Goal: Task Accomplishment & Management: Manage account settings

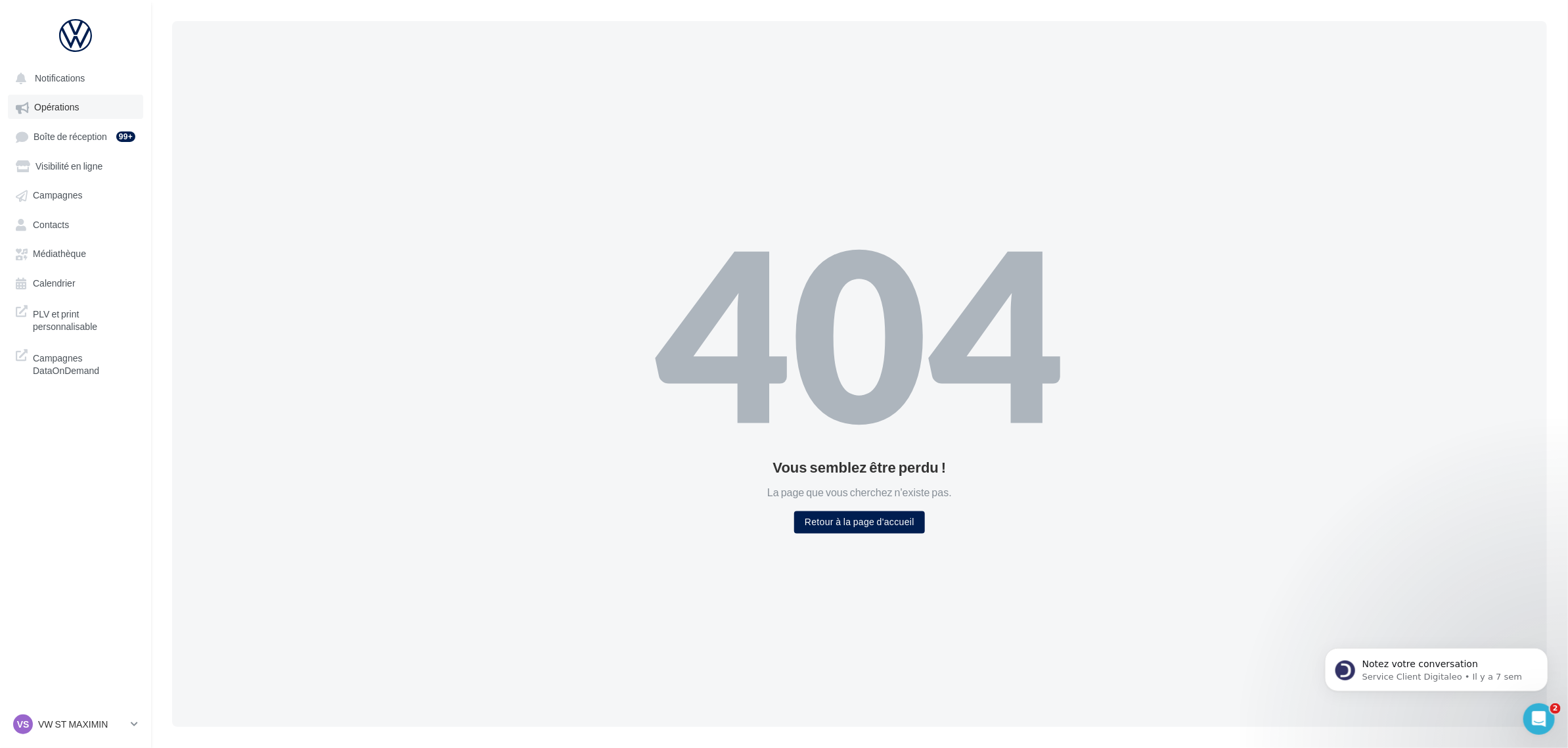
click at [64, 109] on span "Opérations" at bounding box center [57, 107] width 45 height 11
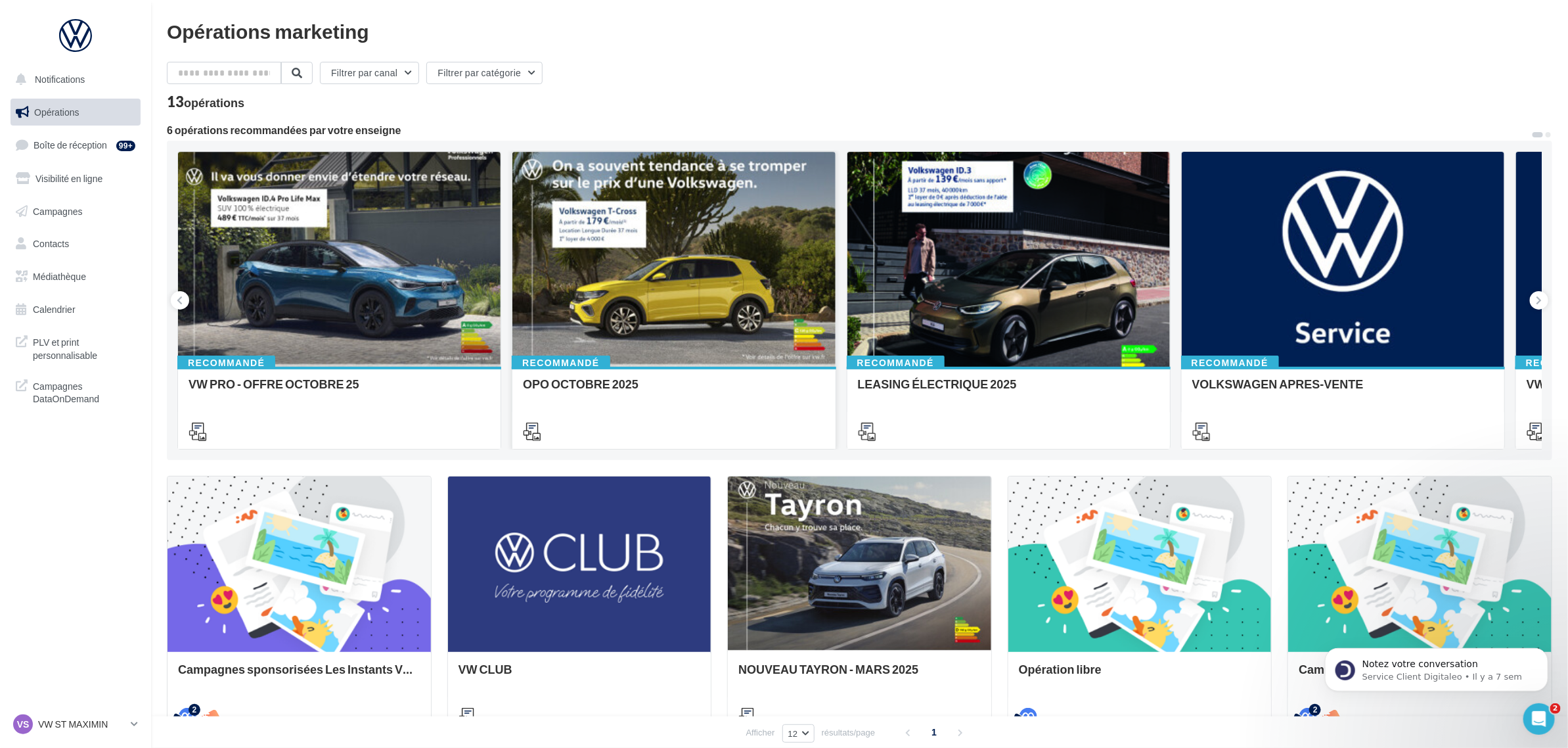
click at [664, 412] on div at bounding box center [674, 430] width 323 height 37
click at [690, 243] on div at bounding box center [674, 259] width 323 height 216
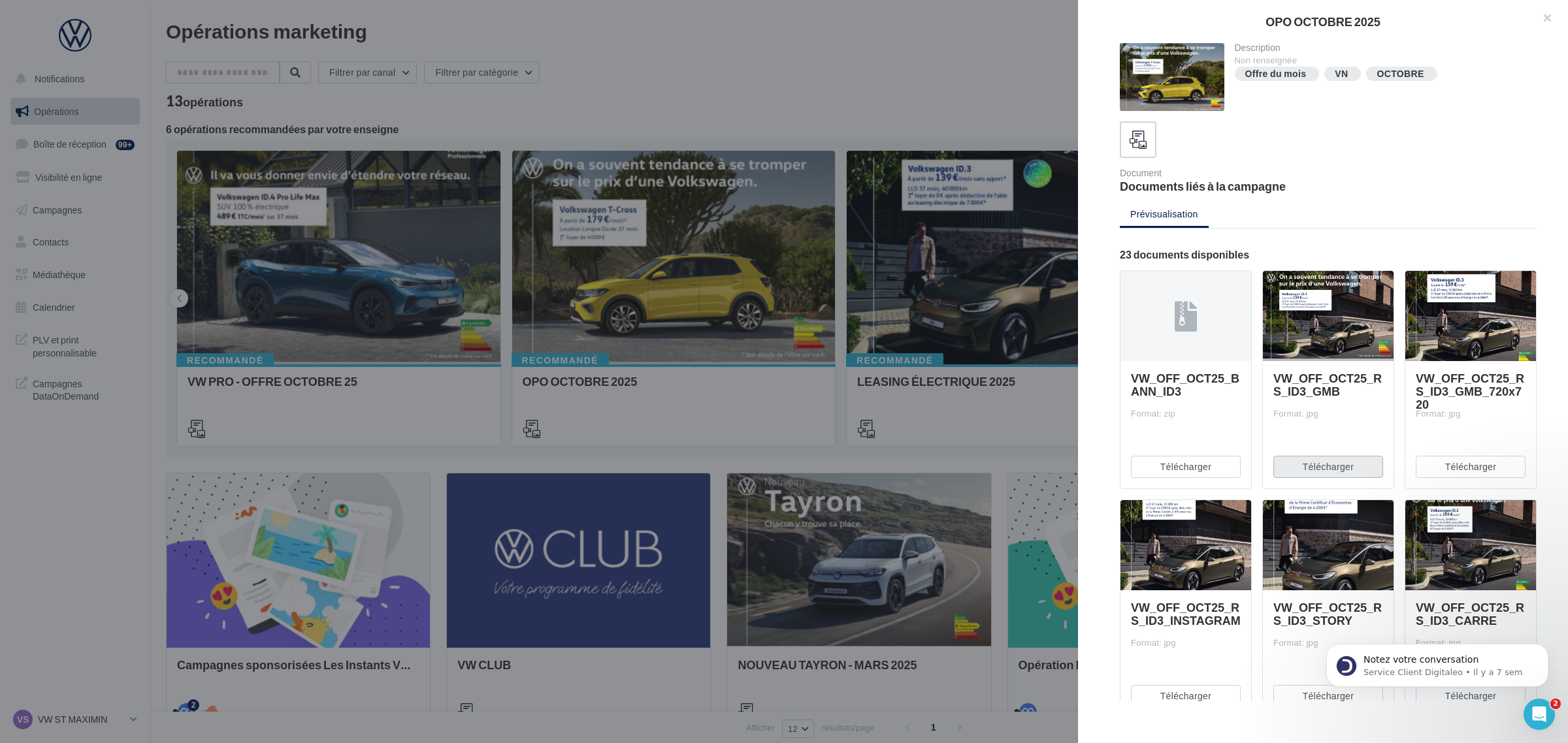
click at [1339, 464] on button "Télécharger" at bounding box center [1328, 467] width 110 height 22
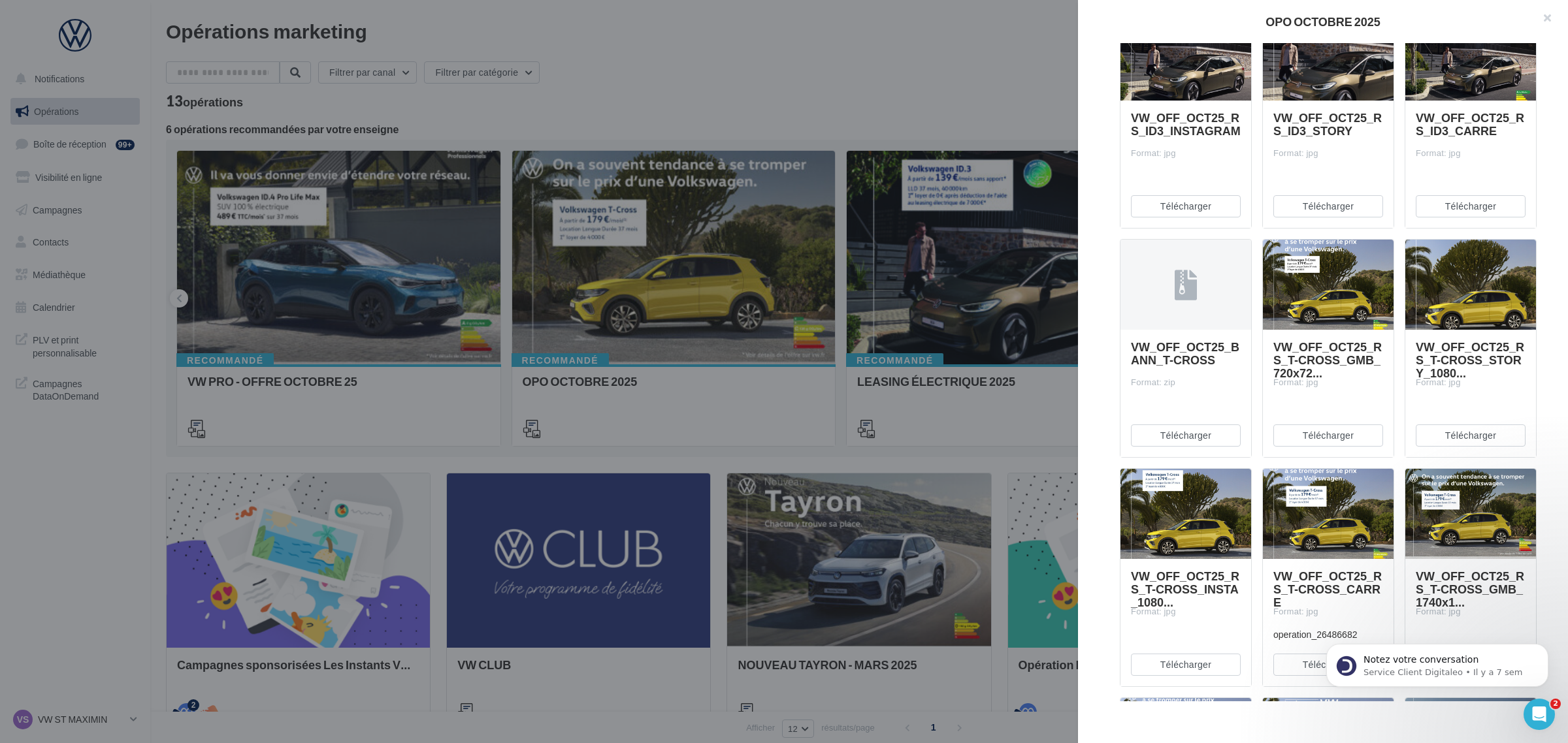
scroll to position [571, 0]
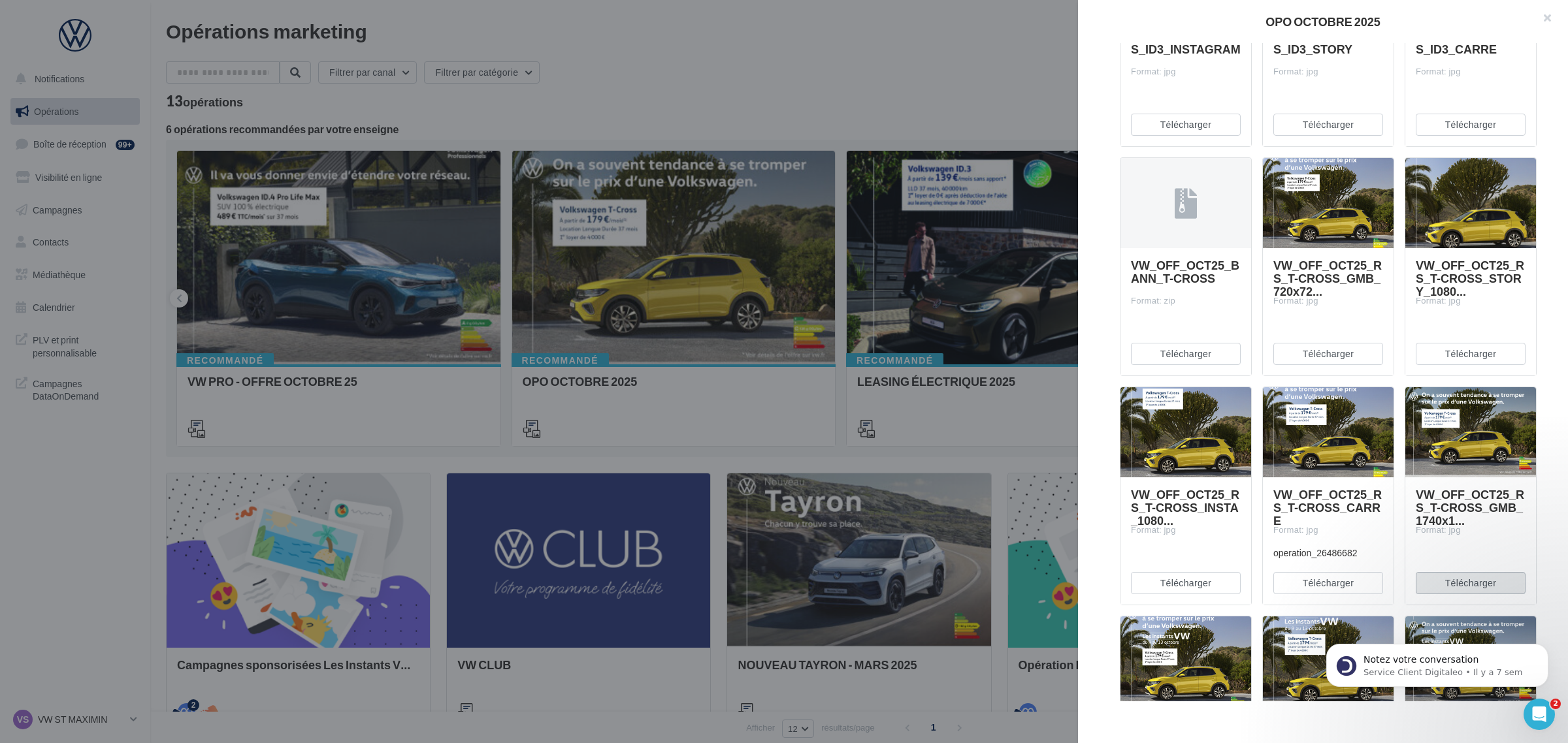
click at [1462, 576] on button "Télécharger" at bounding box center [1471, 583] width 110 height 22
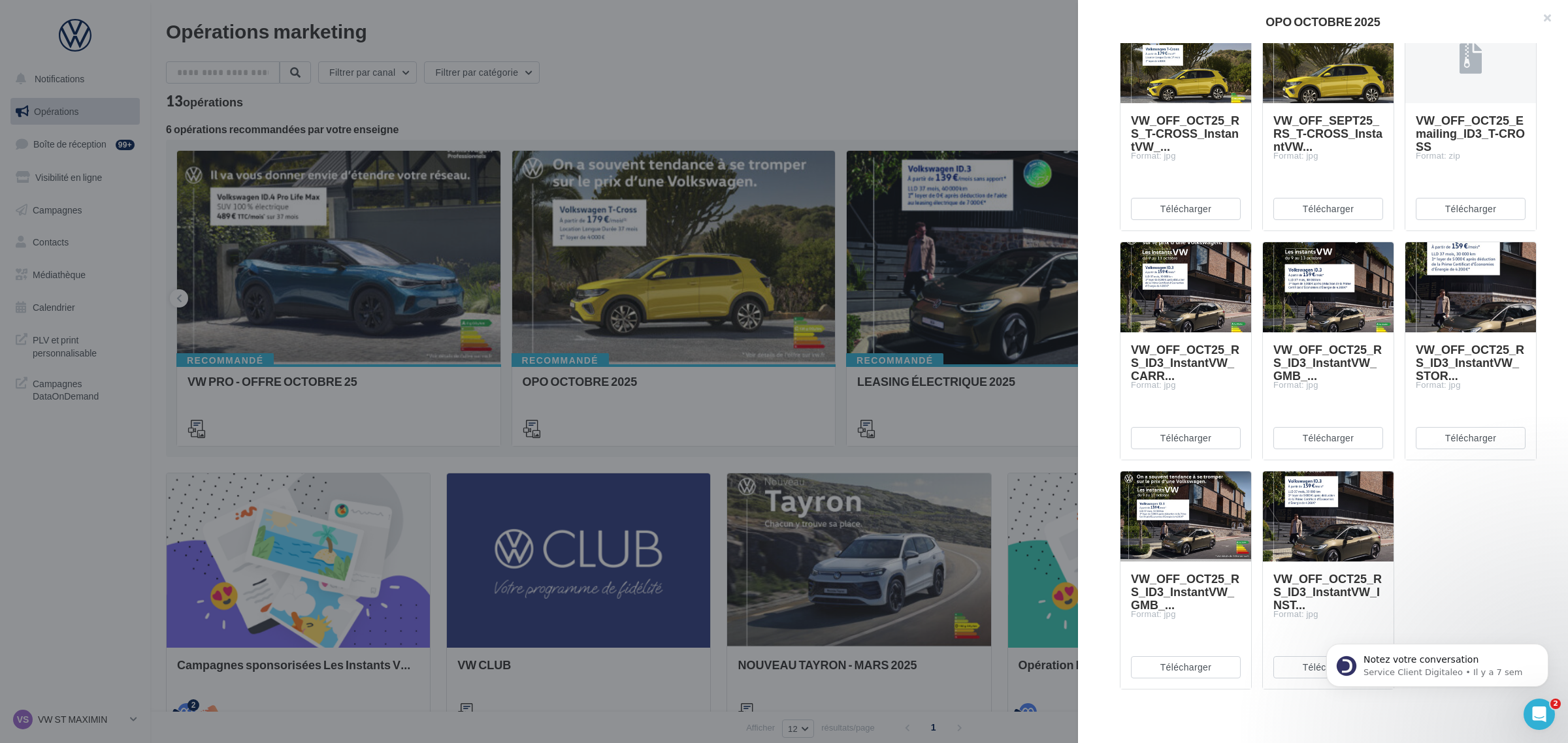
scroll to position [1411, 0]
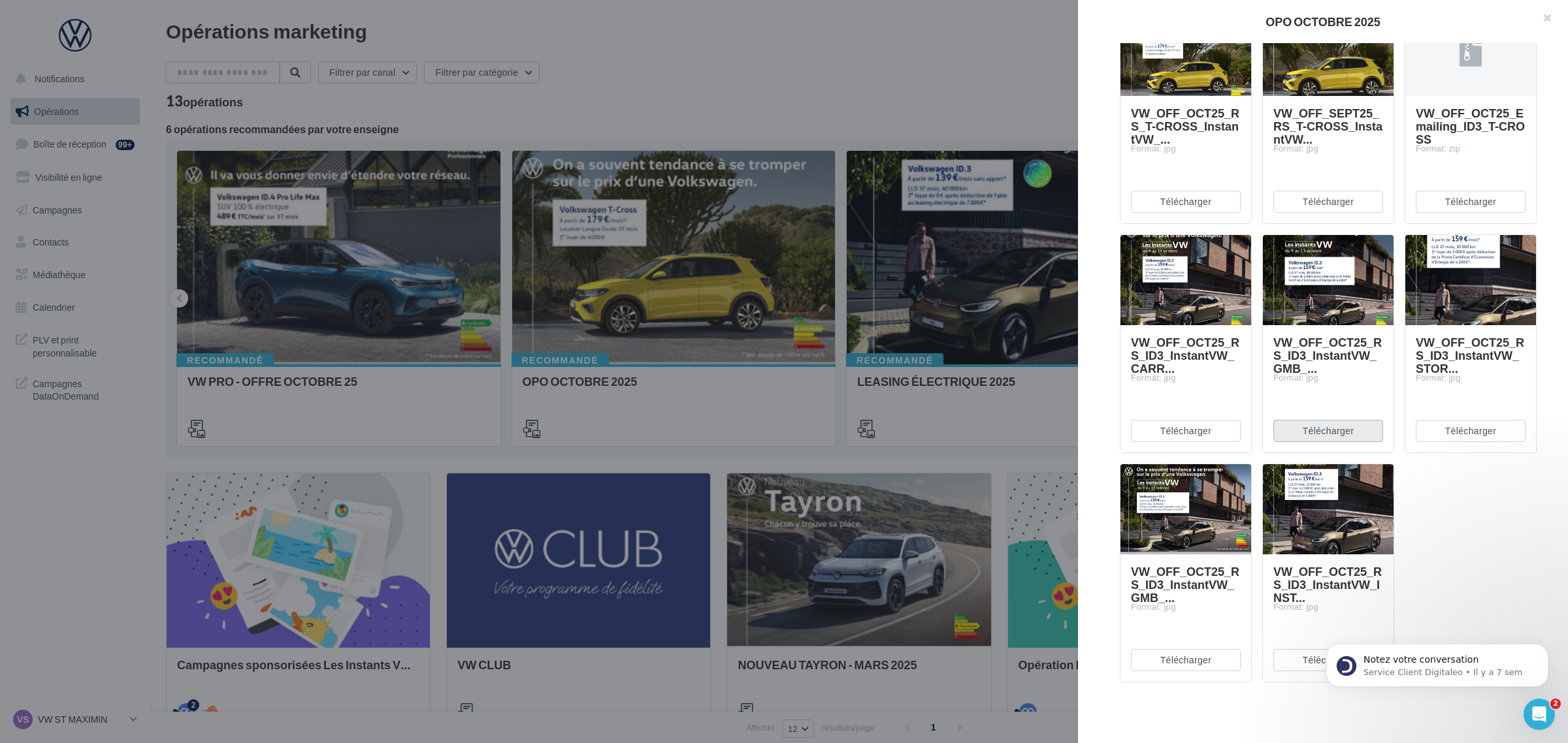
click at [1324, 433] on button "Télécharger" at bounding box center [1328, 431] width 110 height 22
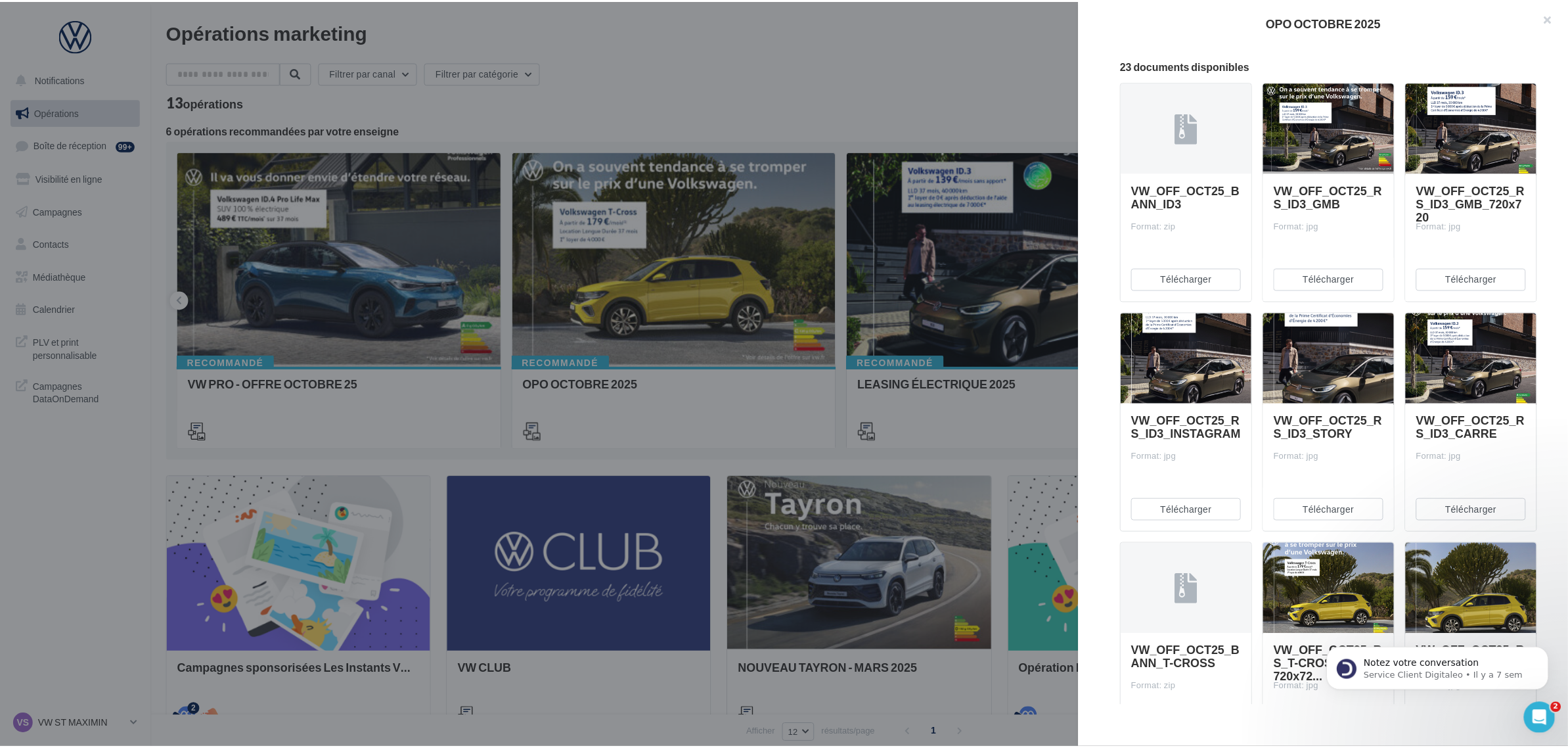
scroll to position [188, 0]
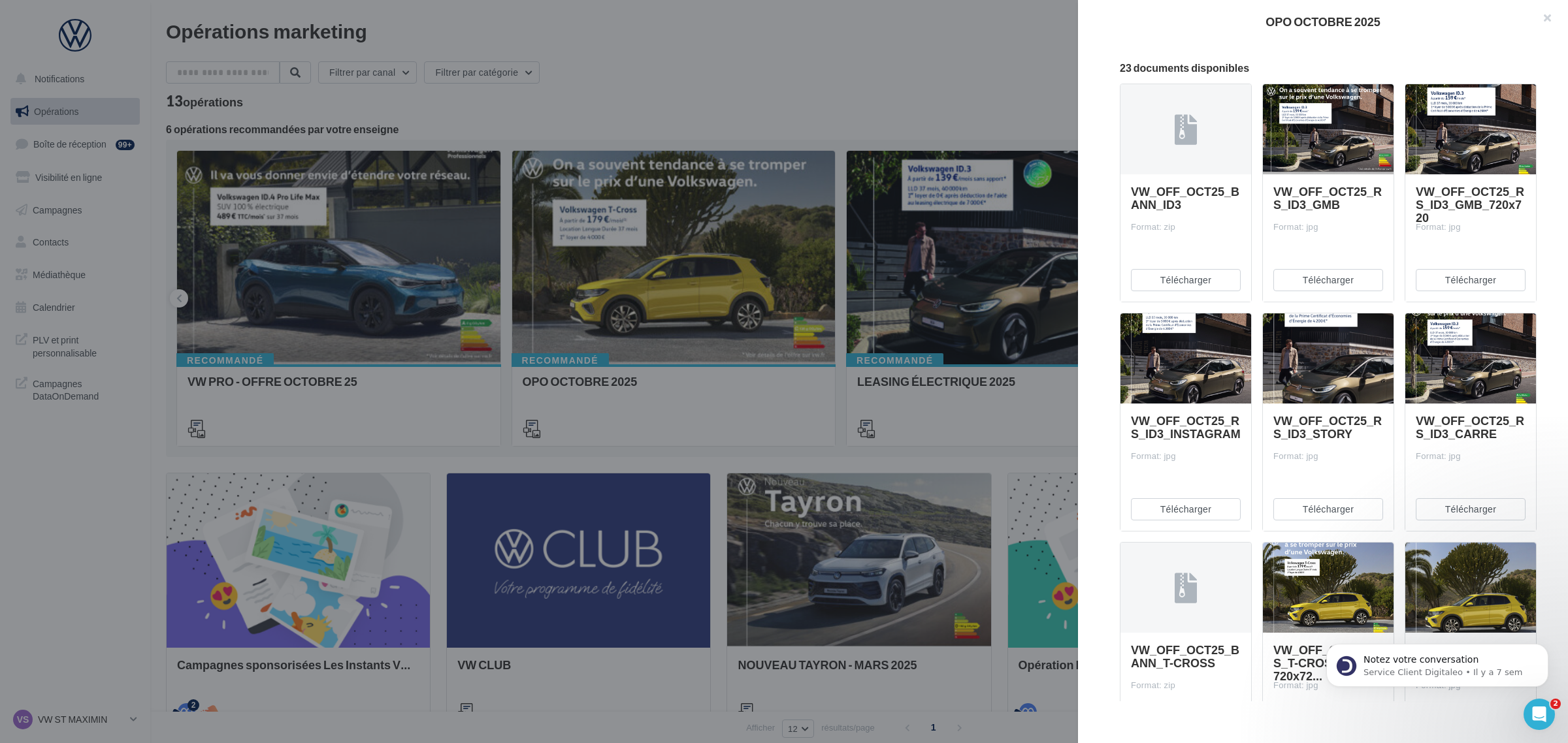
click at [909, 98] on div at bounding box center [784, 371] width 1568 height 743
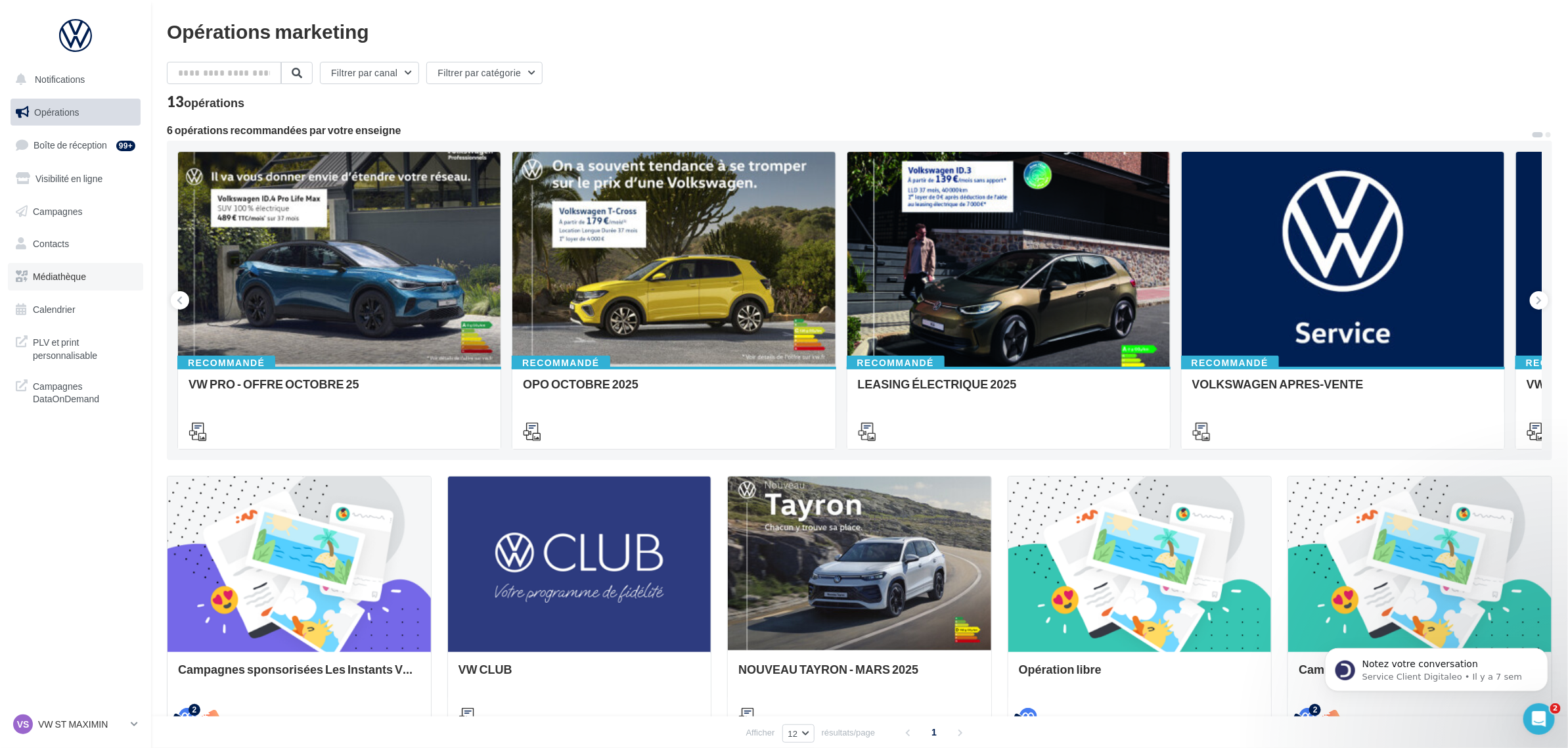
click at [73, 280] on span "Médiathèque" at bounding box center [59, 277] width 54 height 11
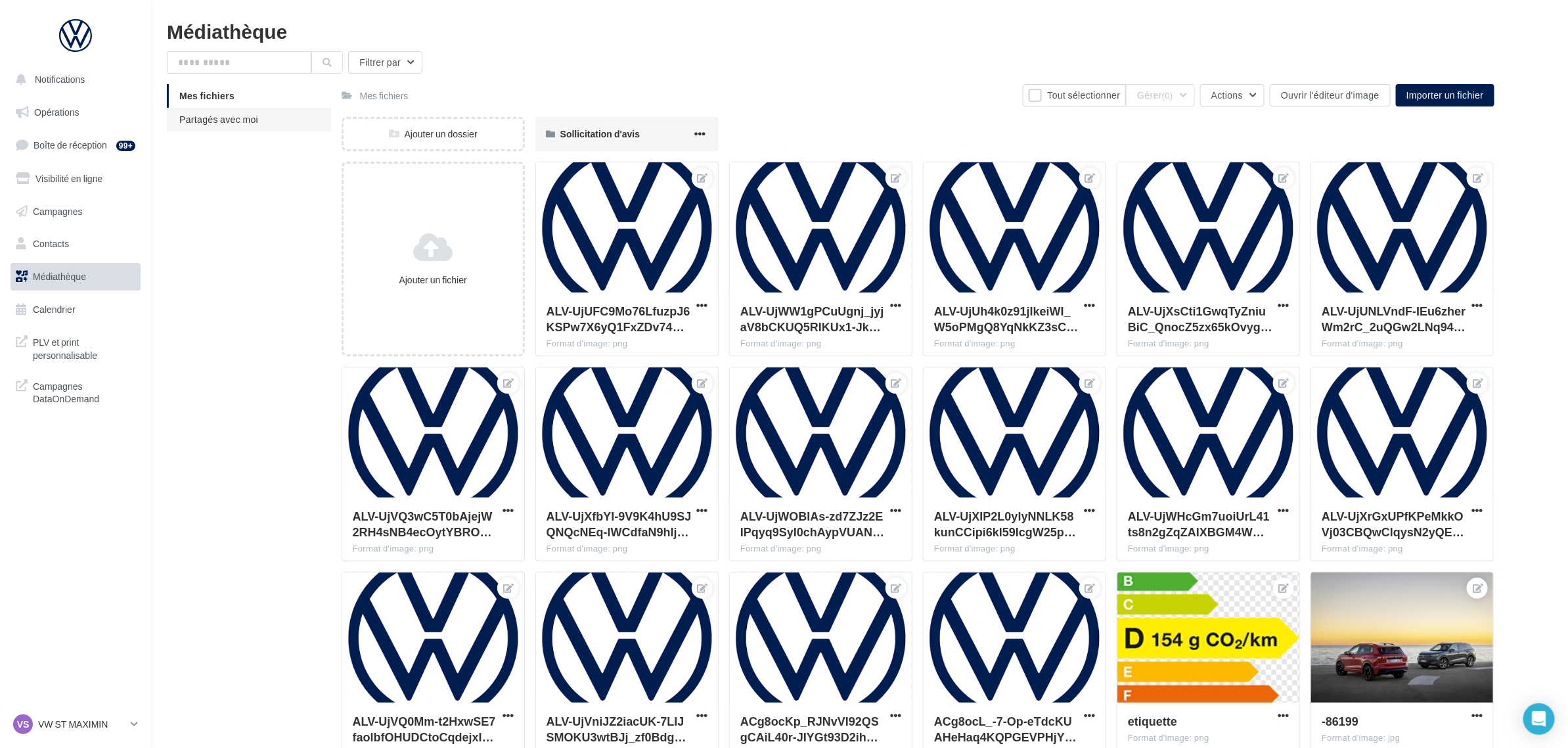
click at [227, 130] on li "Partagés avec moi" at bounding box center [249, 120] width 165 height 23
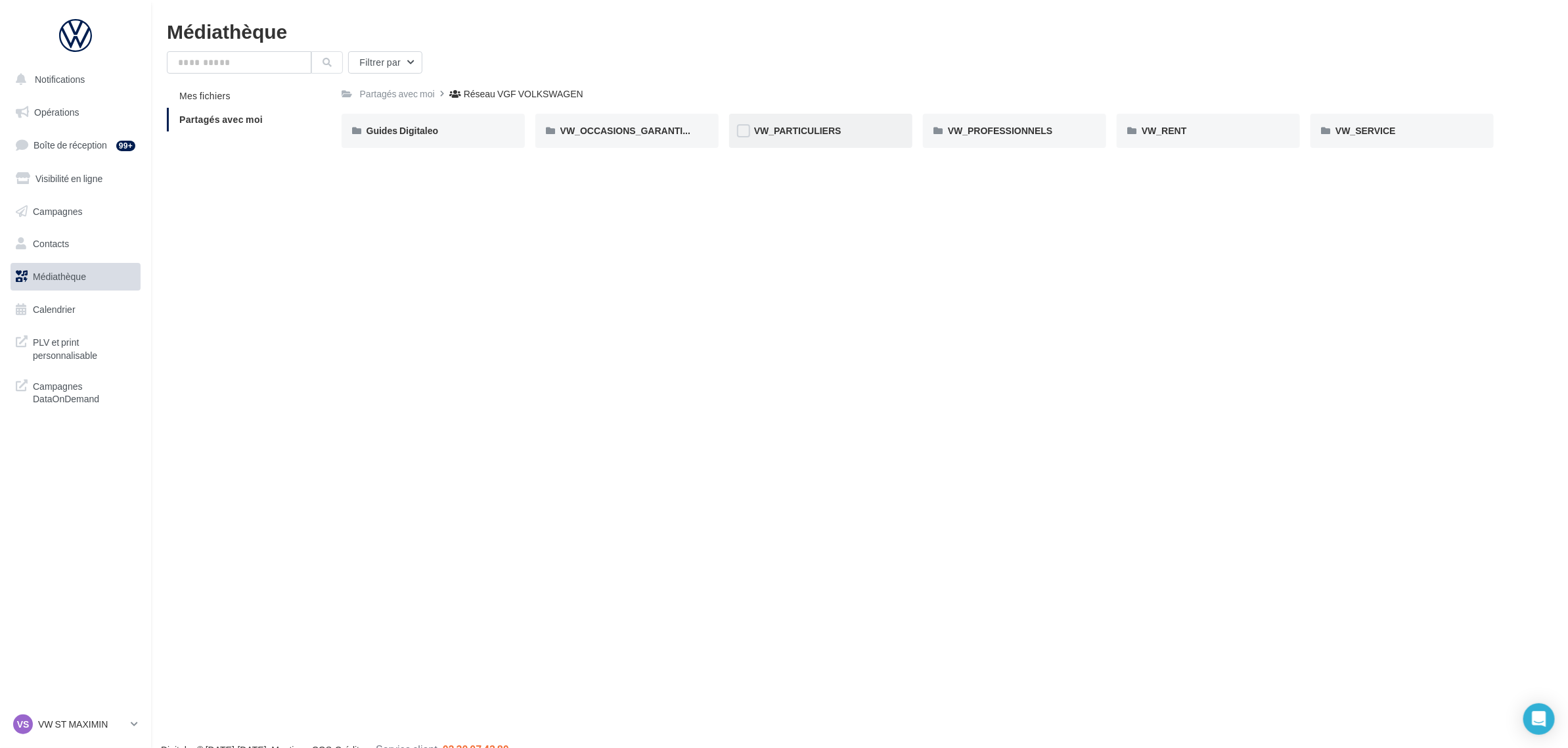
click at [812, 140] on div "VW_PARTICULIERS" at bounding box center [820, 130] width 183 height 34
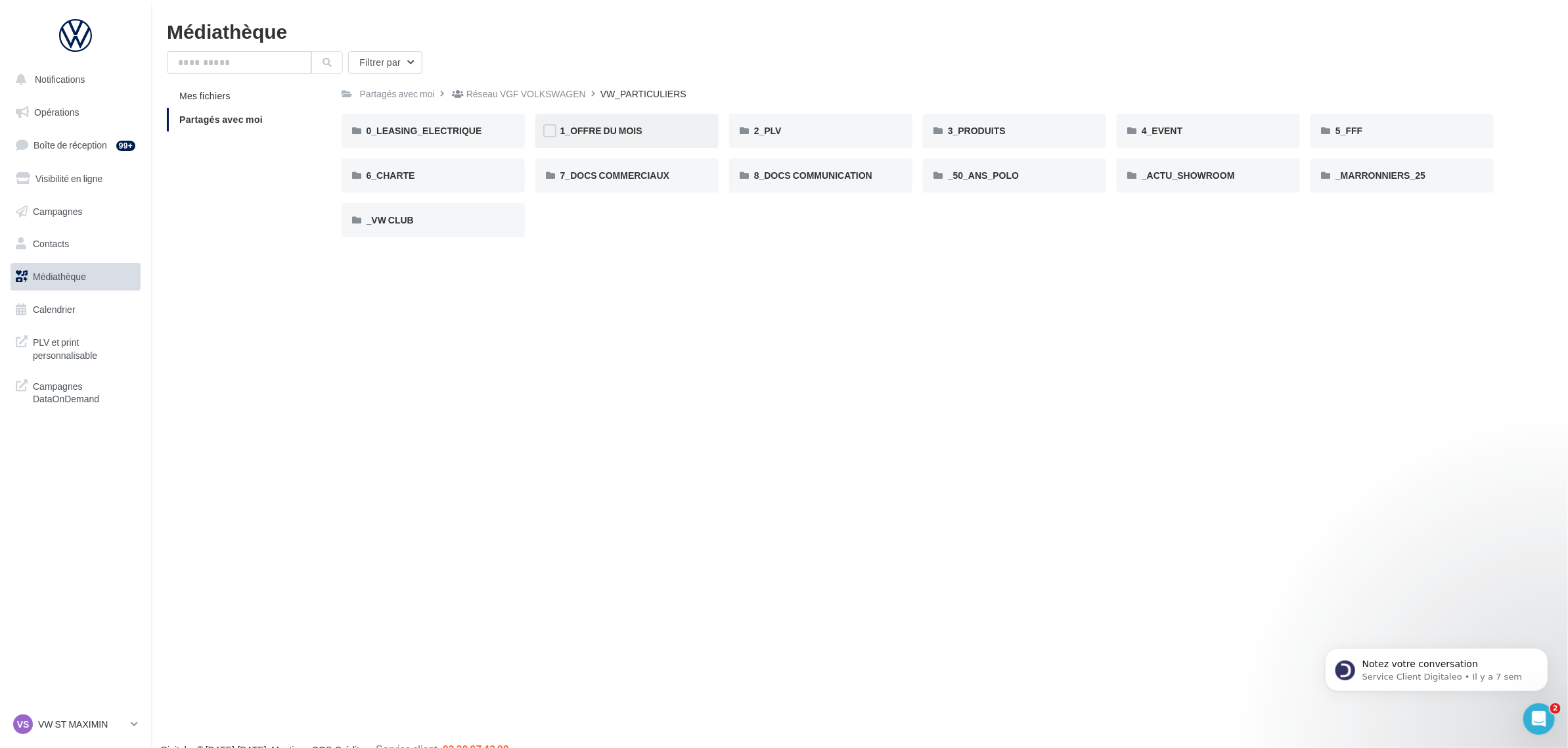
click at [648, 132] on div "1_OFFRE DU MOIS" at bounding box center [627, 130] width 134 height 13
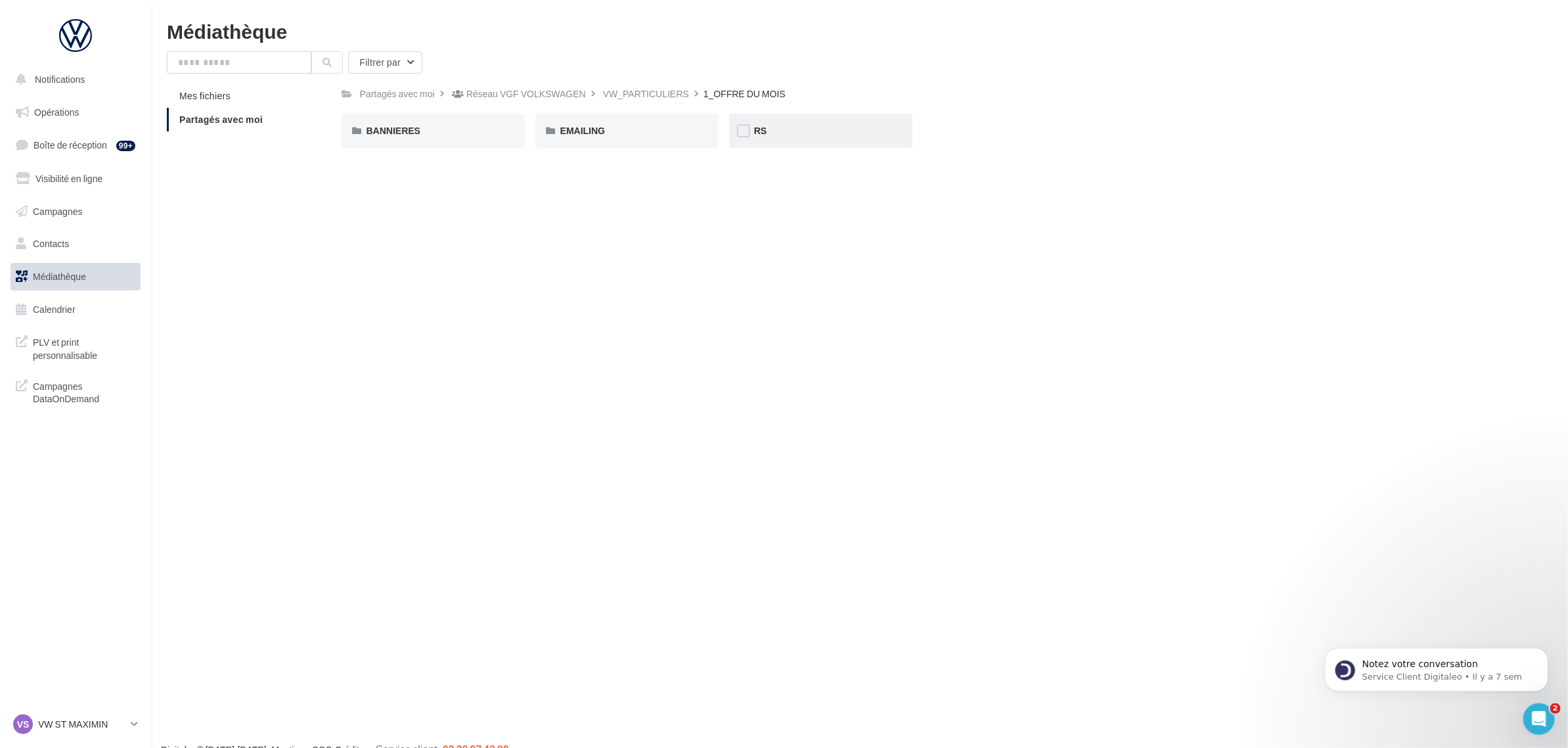
click at [813, 133] on div "RS" at bounding box center [821, 130] width 134 height 13
click at [408, 128] on div "AVEC PO" at bounding box center [433, 130] width 134 height 13
click at [408, 128] on div "ID.3" at bounding box center [433, 130] width 134 height 13
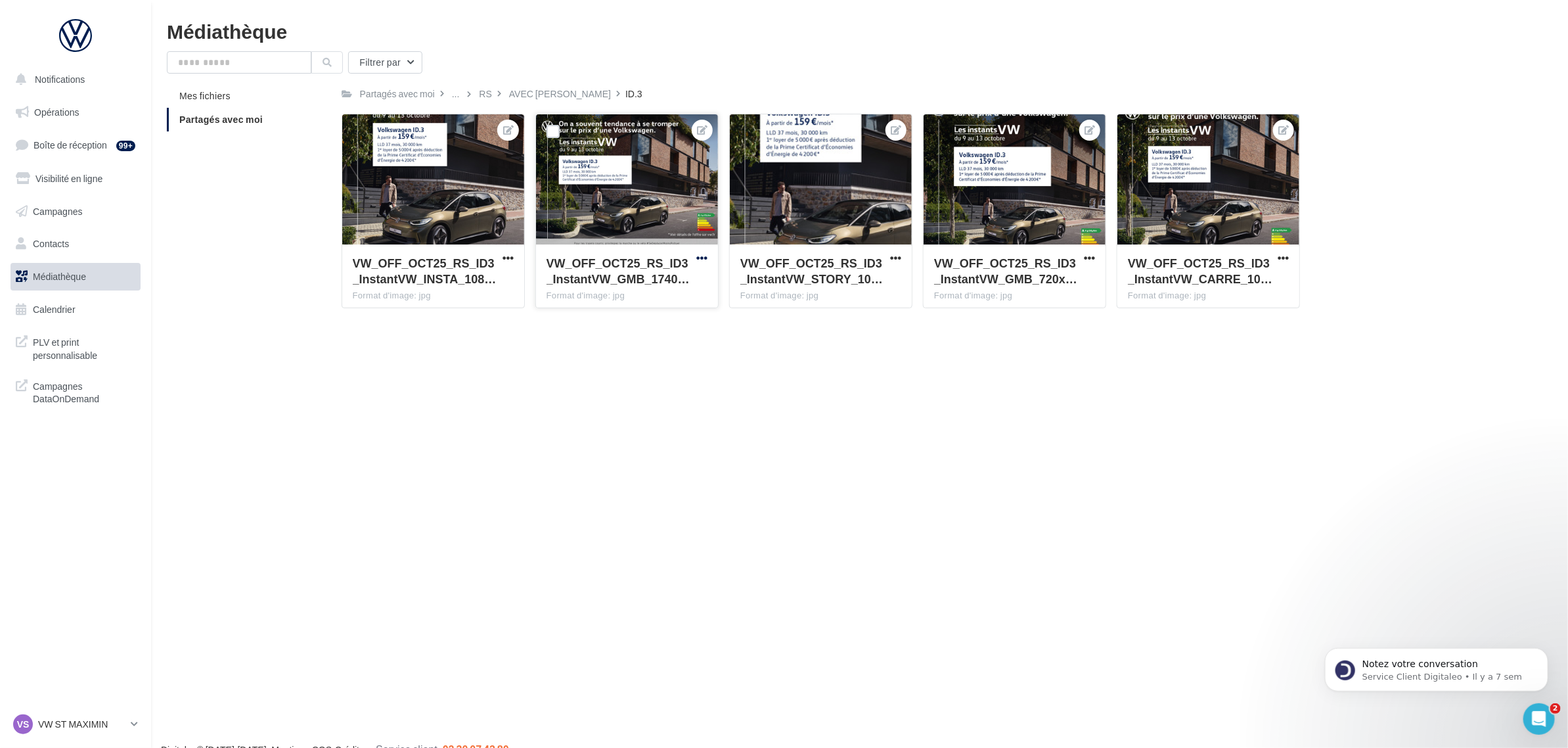
click at [706, 256] on span "button" at bounding box center [702, 258] width 11 height 11
click at [661, 310] on button "Télécharger" at bounding box center [642, 318] width 134 height 34
click at [524, 90] on div "AVEC PO" at bounding box center [560, 94] width 102 height 13
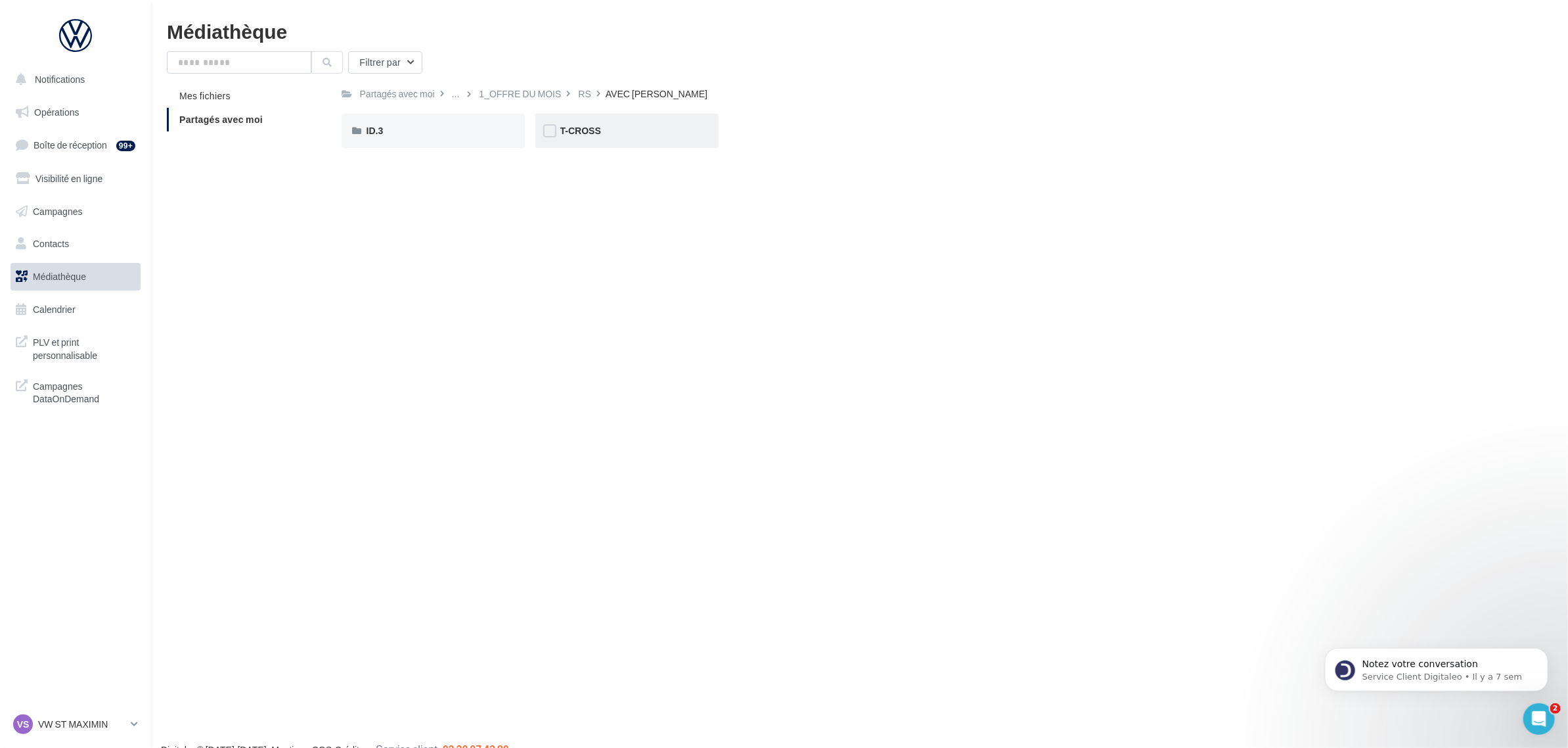
click at [650, 134] on div "T-CROSS" at bounding box center [627, 130] width 134 height 13
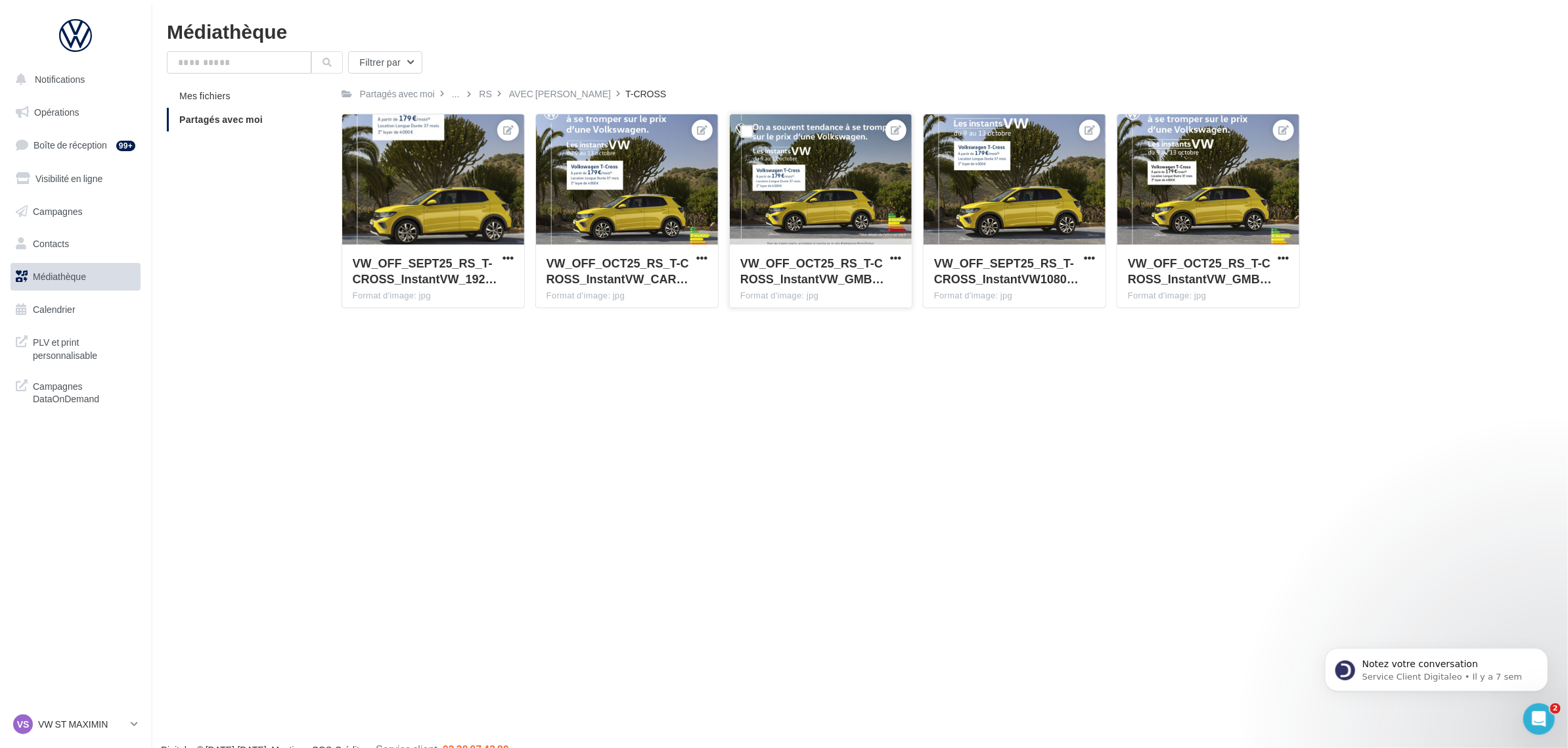
click at [895, 264] on button "button" at bounding box center [895, 259] width 16 height 13
click at [858, 315] on button "Télécharger" at bounding box center [836, 318] width 134 height 34
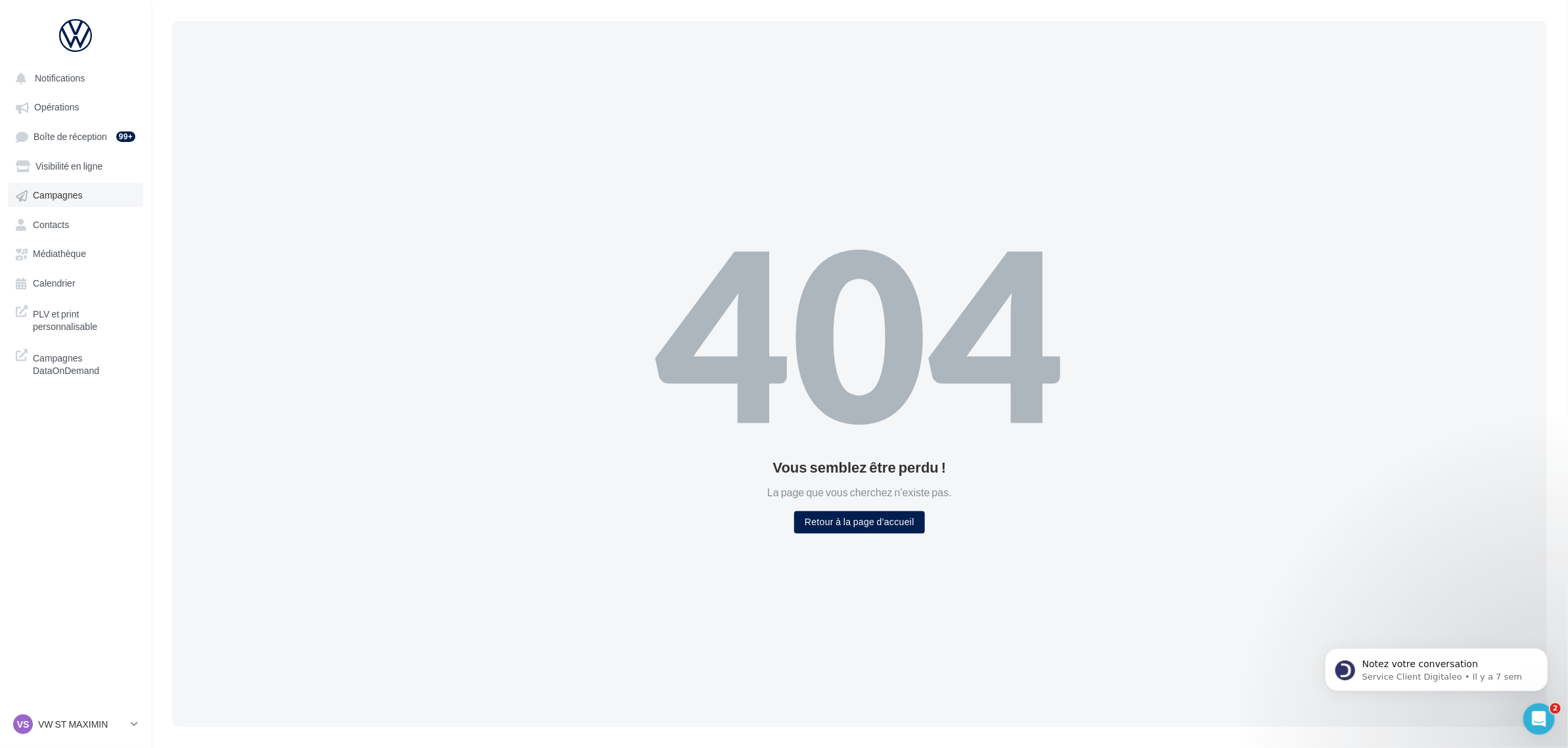
click at [75, 185] on link "Campagnes" at bounding box center [75, 194] width 135 height 23
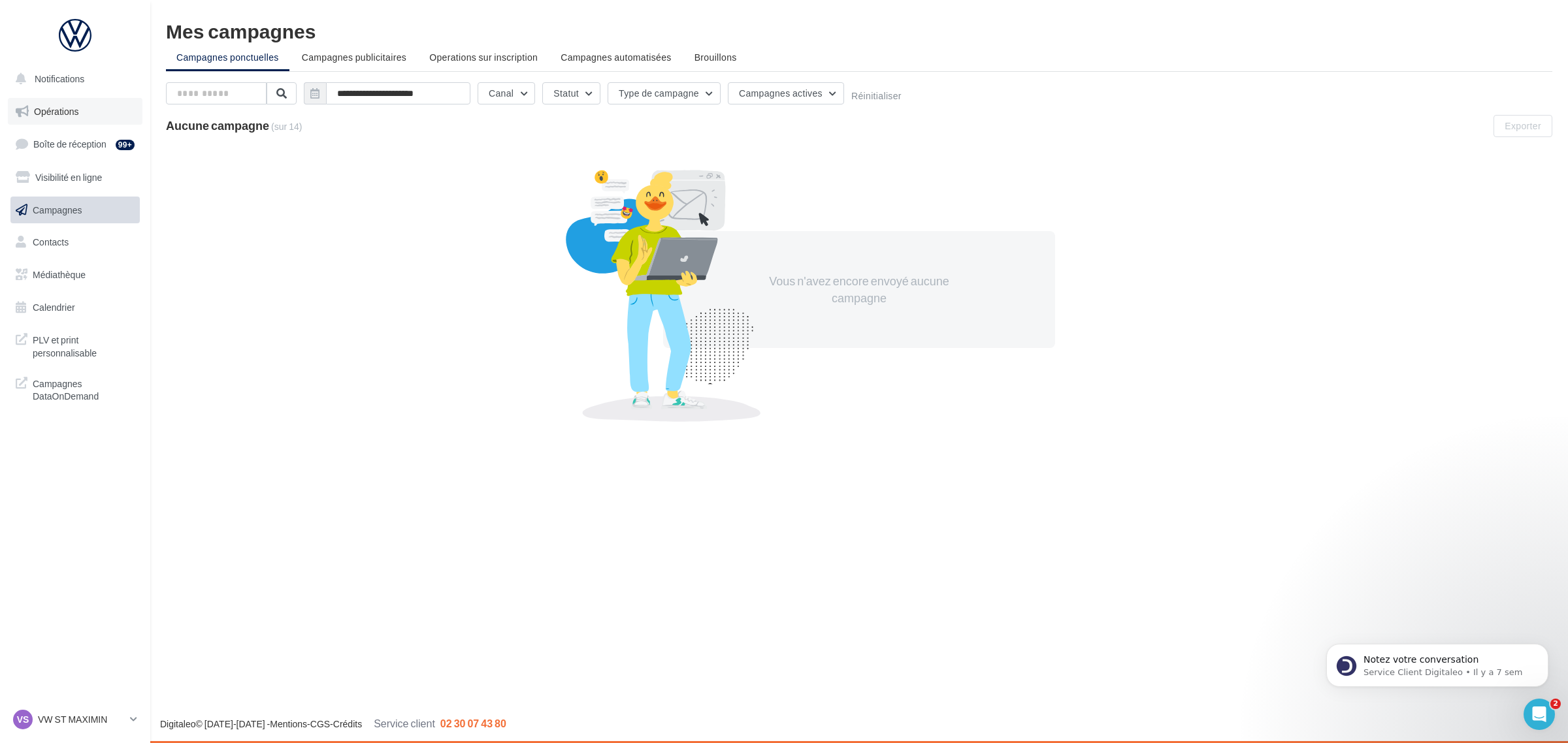
click at [93, 117] on link "Opérations" at bounding box center [75, 112] width 134 height 28
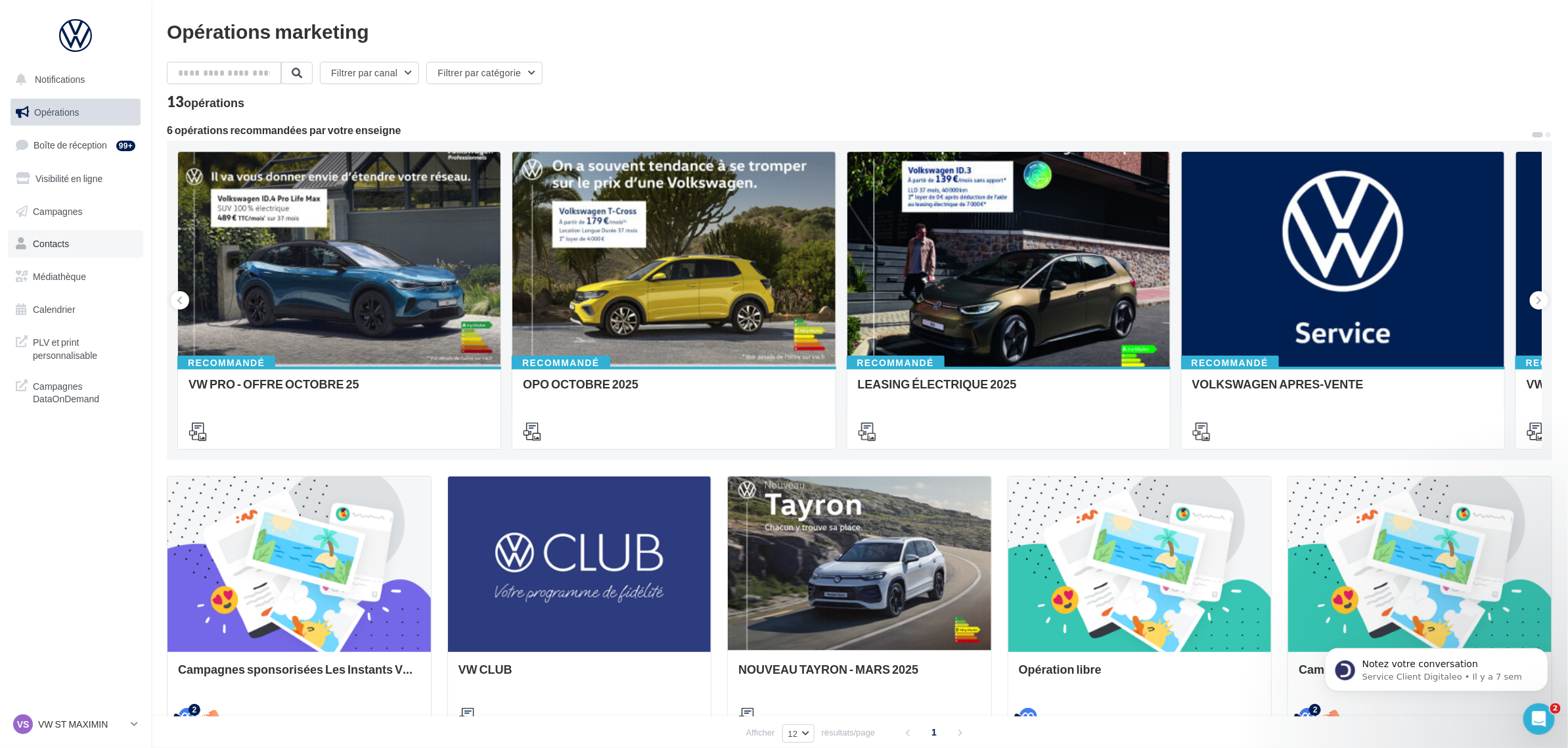
click at [71, 246] on link "Contacts" at bounding box center [75, 244] width 135 height 28
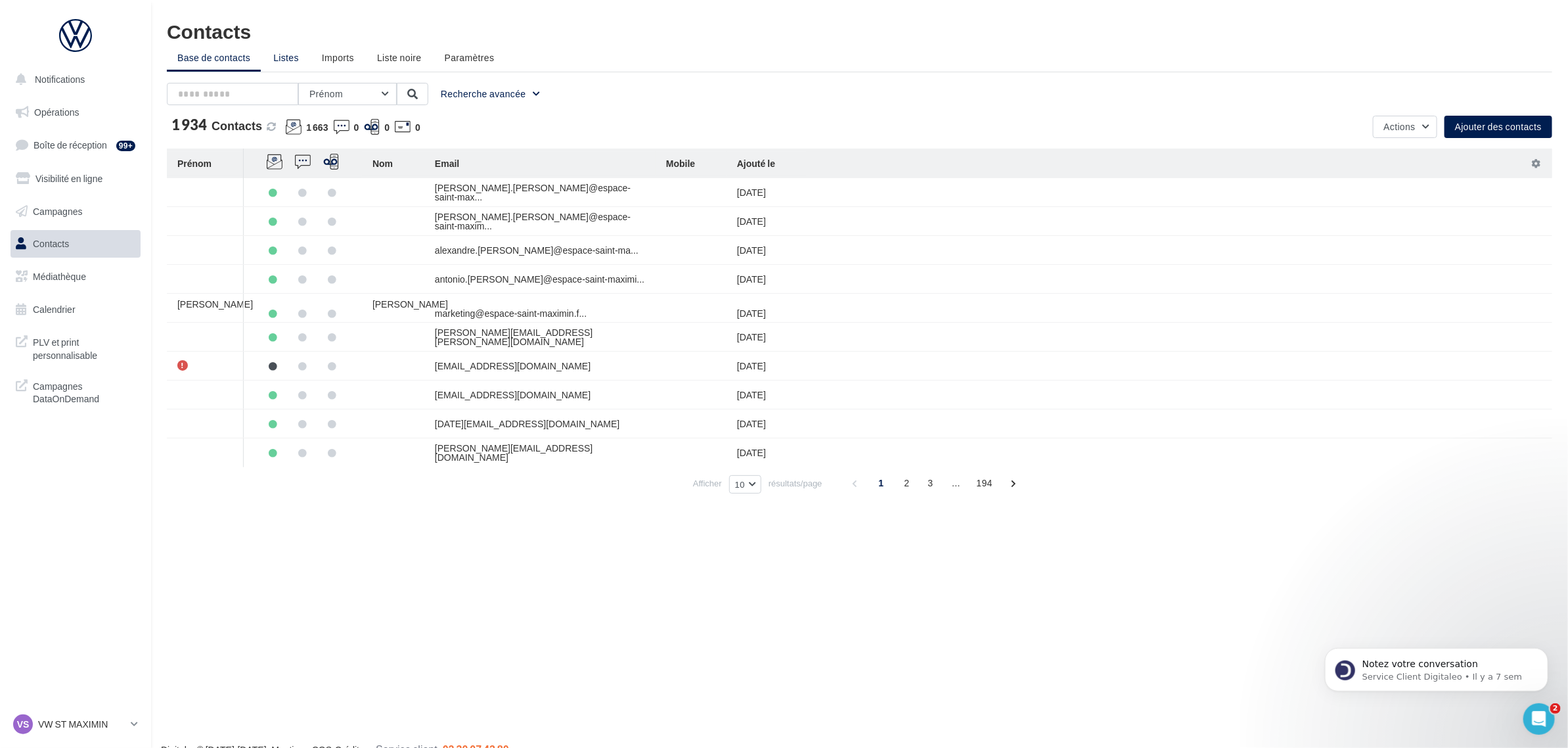
click at [287, 61] on span "Listes" at bounding box center [286, 57] width 26 height 11
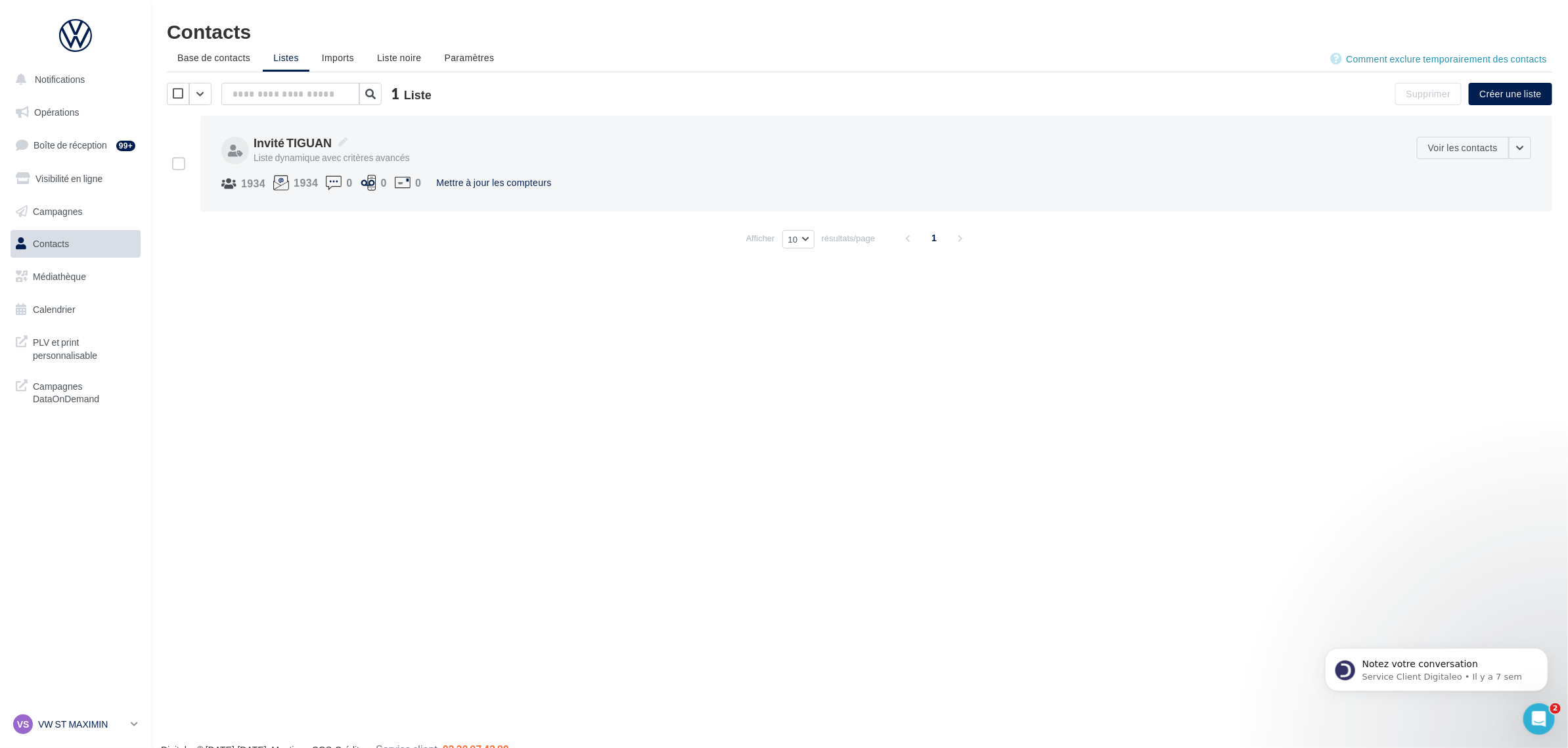
click at [83, 723] on p "VW ST MAXIMIN" at bounding box center [82, 724] width 88 height 13
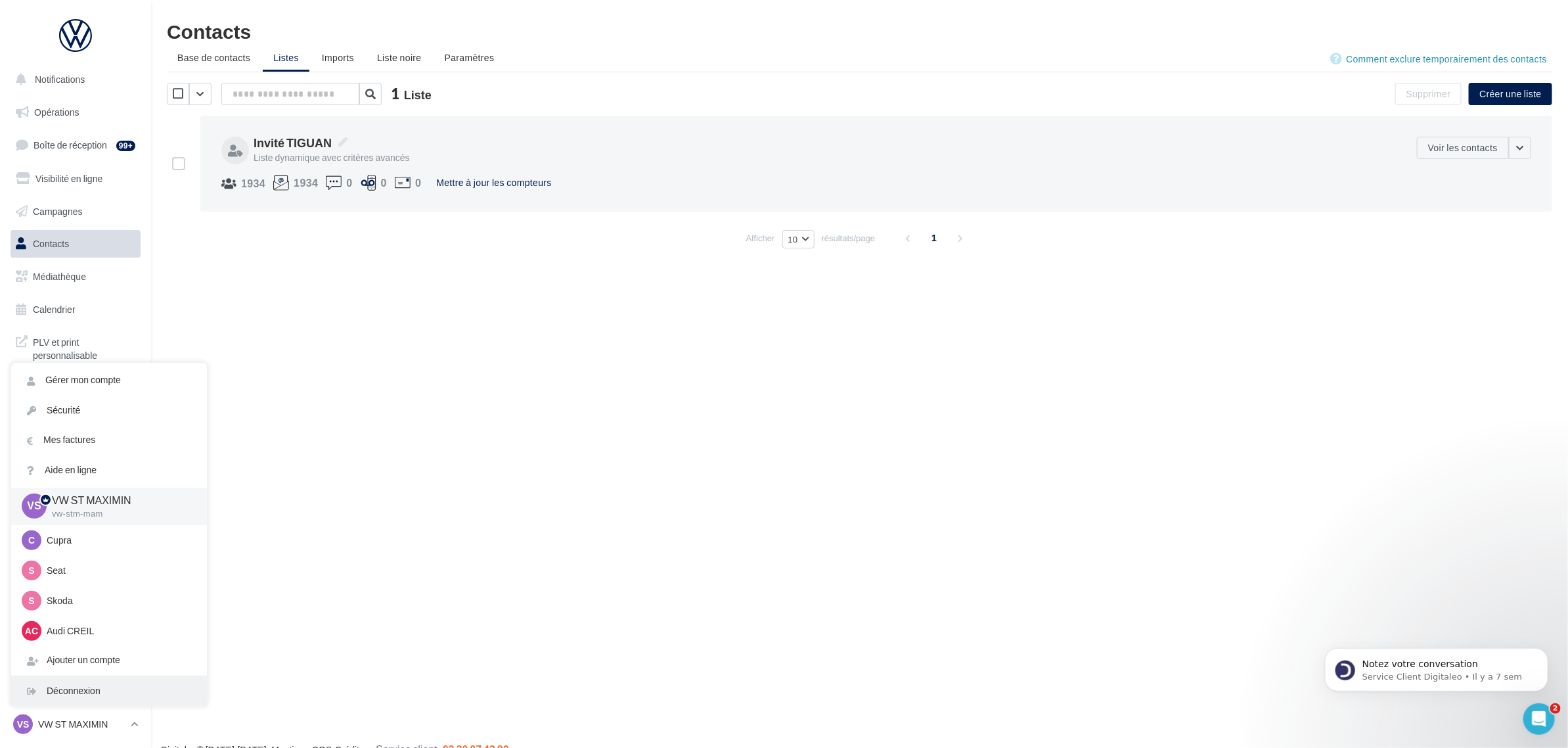
click at [85, 691] on div "Déconnexion" at bounding box center [109, 691] width 196 height 30
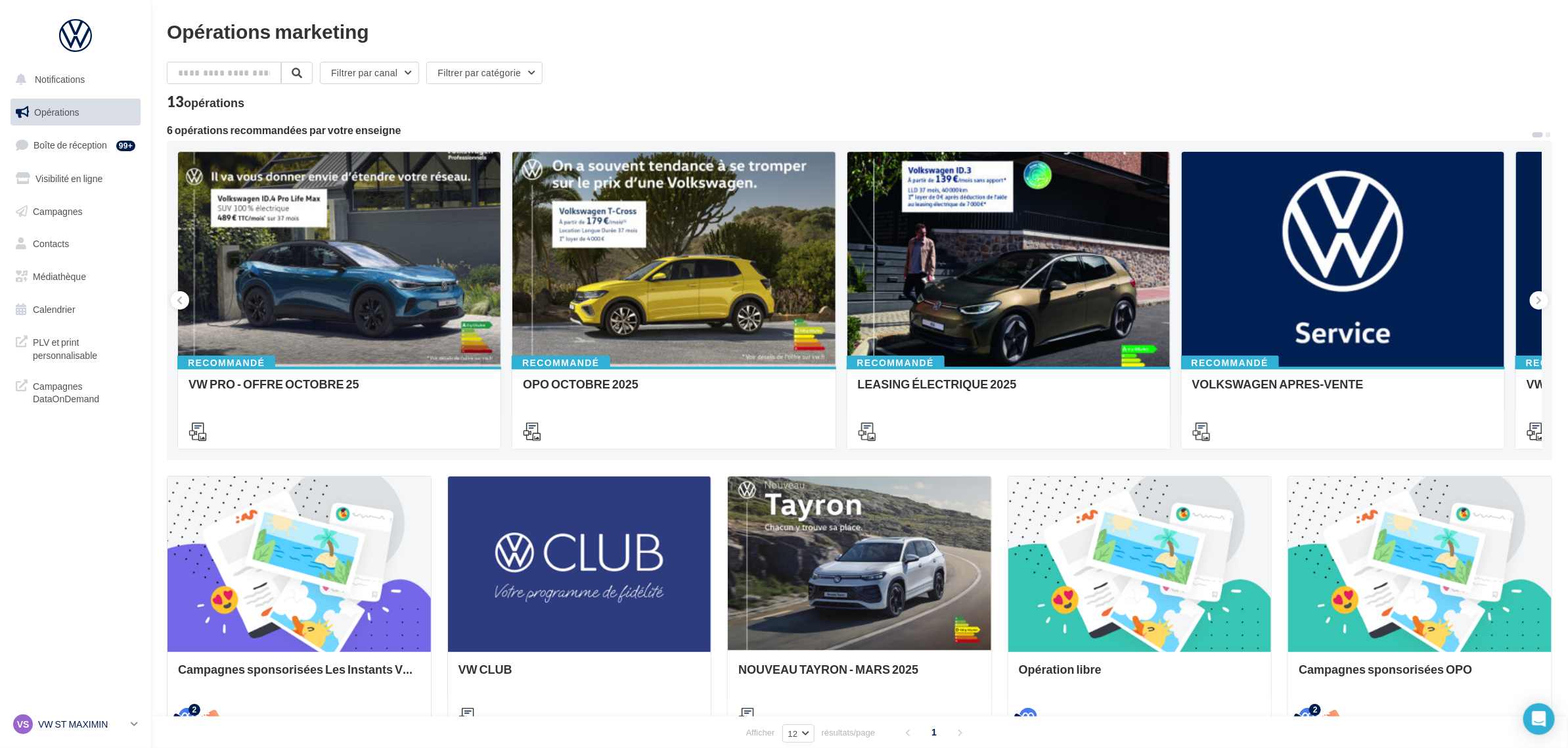
click at [81, 723] on p "VW ST MAXIMIN" at bounding box center [82, 724] width 88 height 13
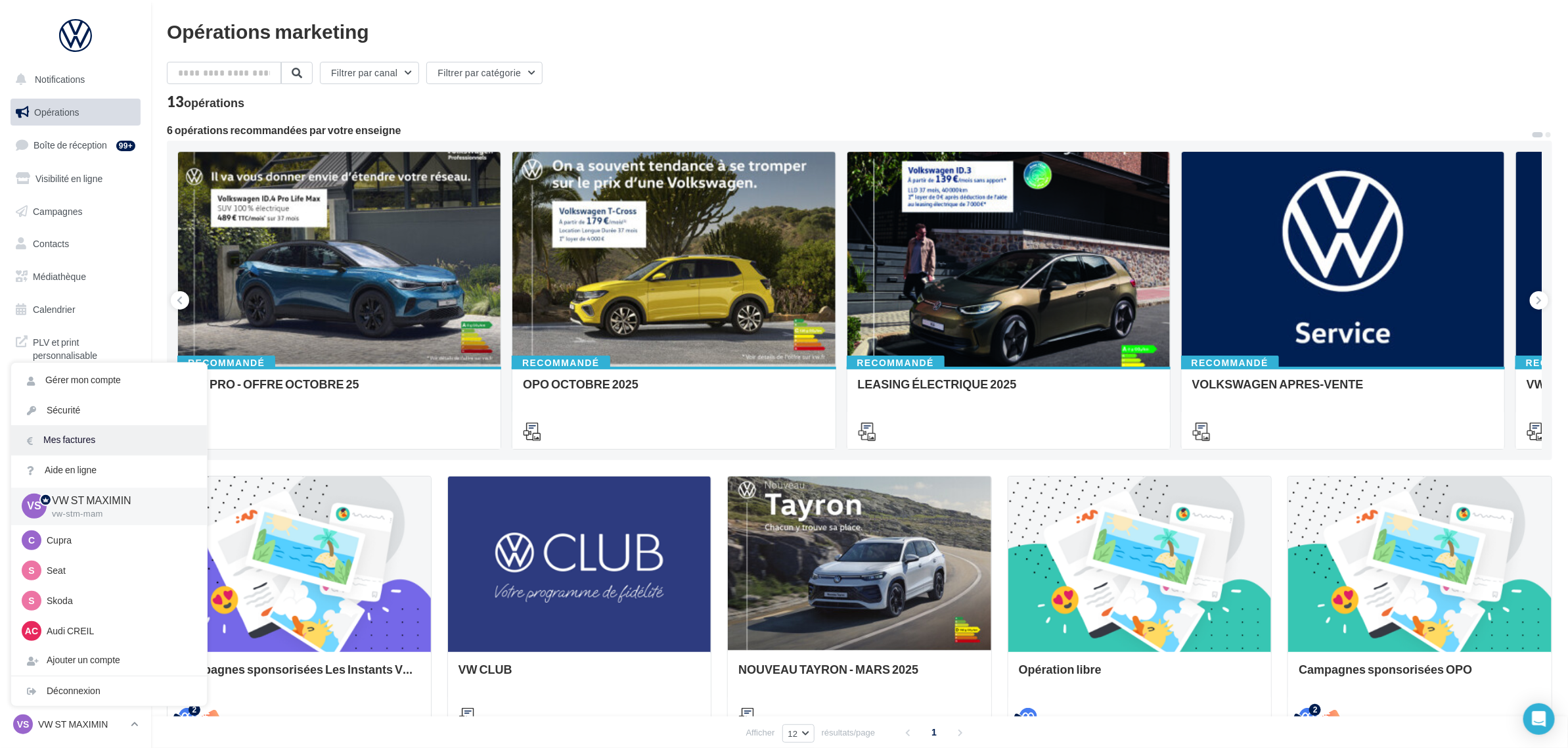
click at [103, 437] on link "Mes factures" at bounding box center [109, 440] width 196 height 30
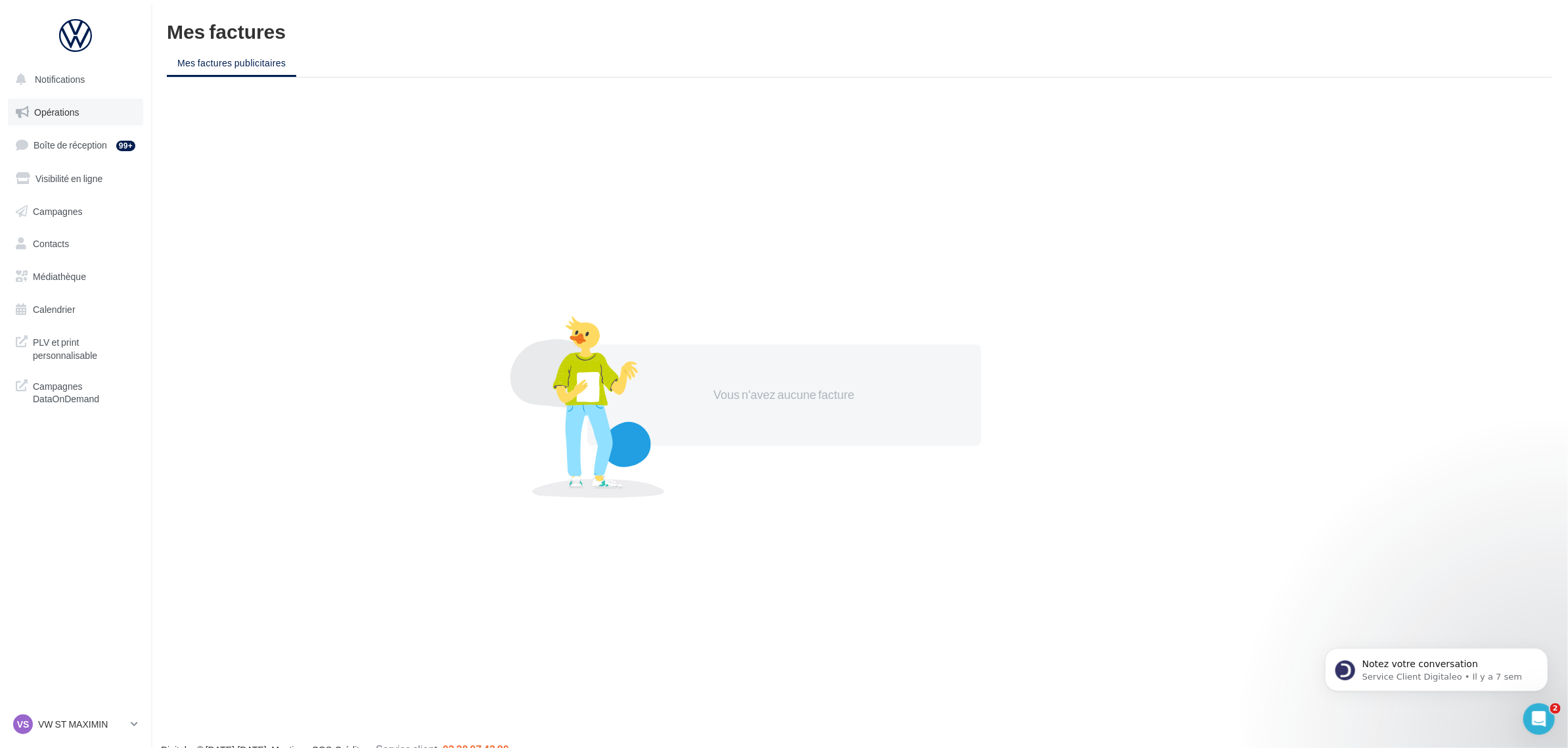
click at [83, 113] on link "Opérations" at bounding box center [75, 113] width 135 height 28
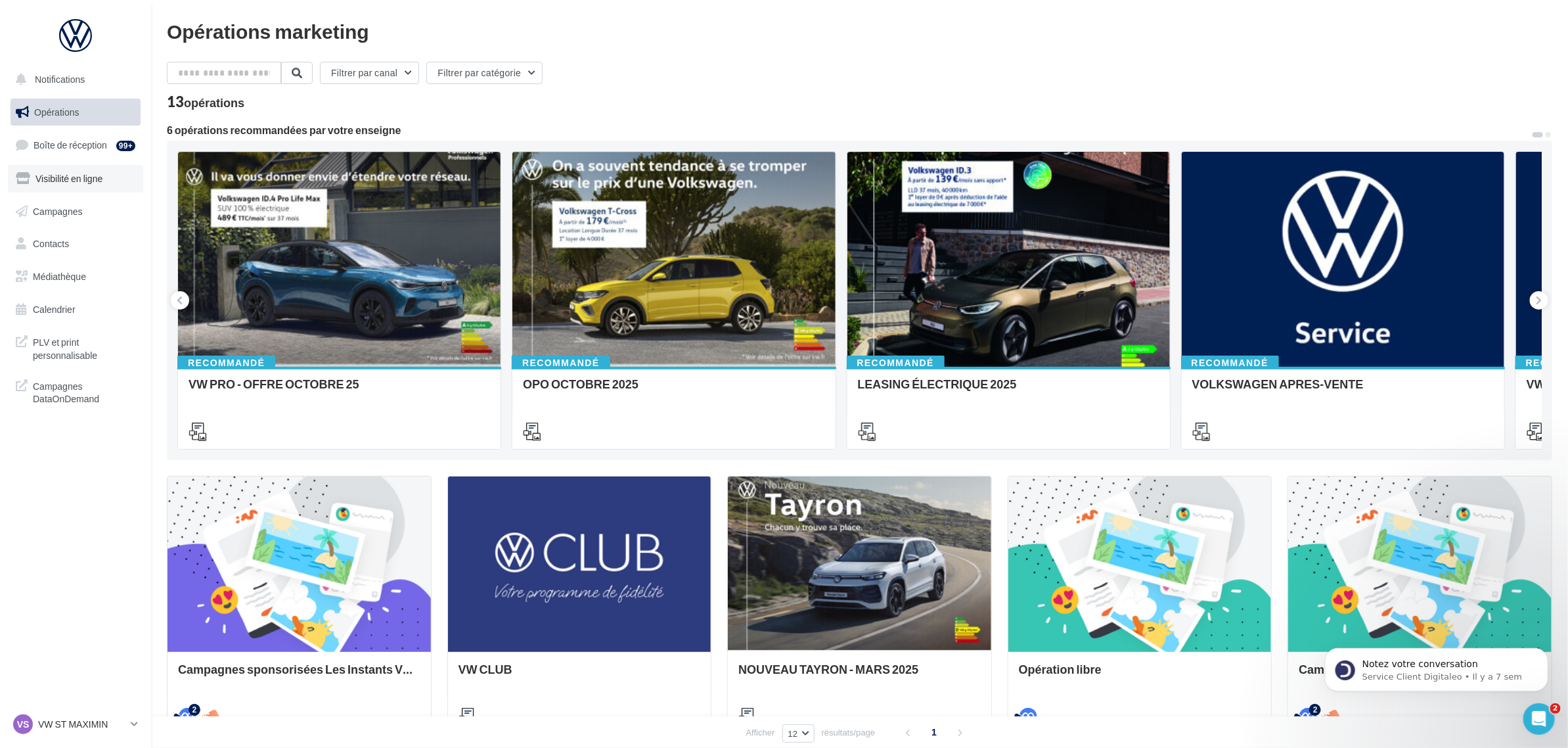
click at [75, 176] on span "Visibilité en ligne" at bounding box center [69, 179] width 67 height 11
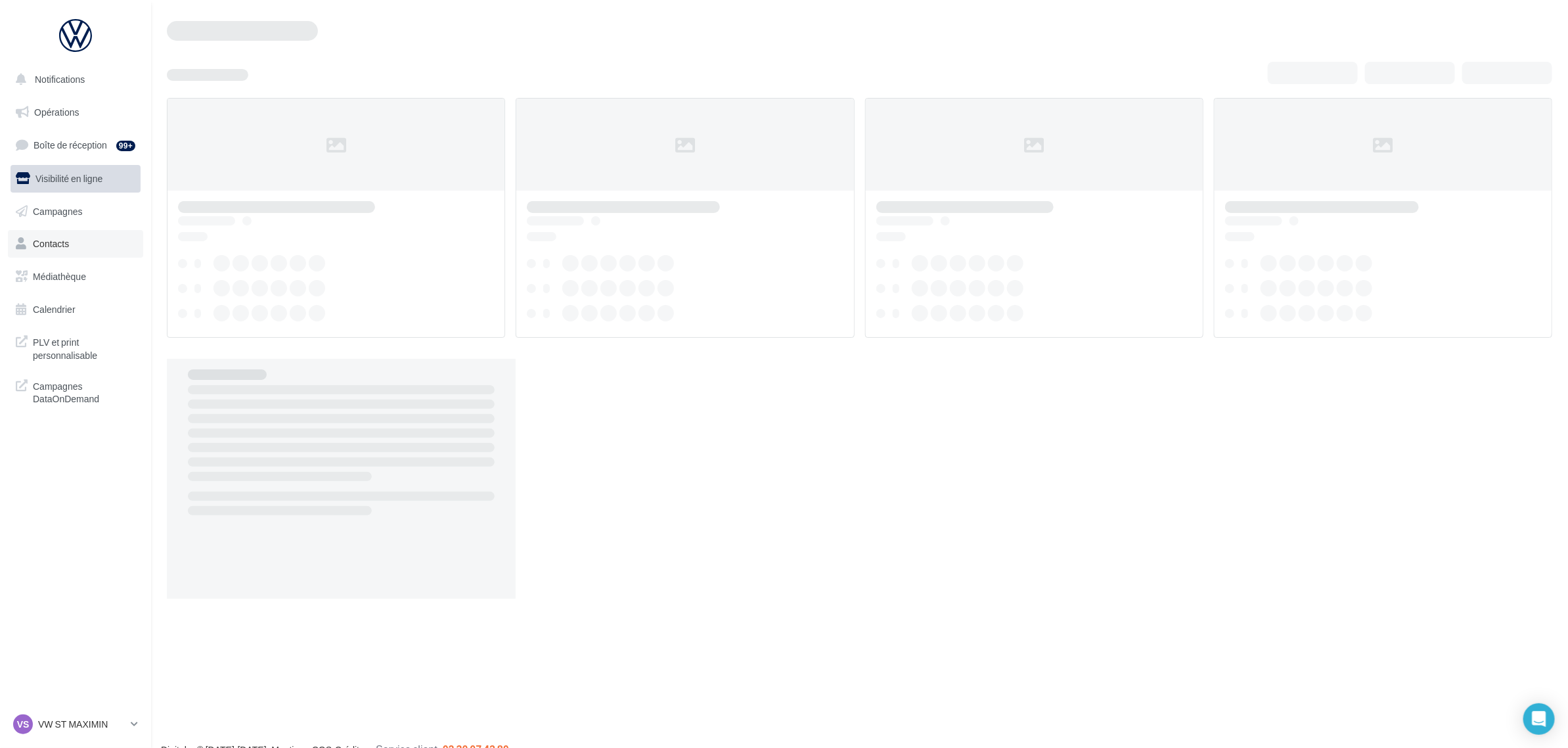
click at [68, 244] on span "Contacts" at bounding box center [50, 243] width 36 height 11
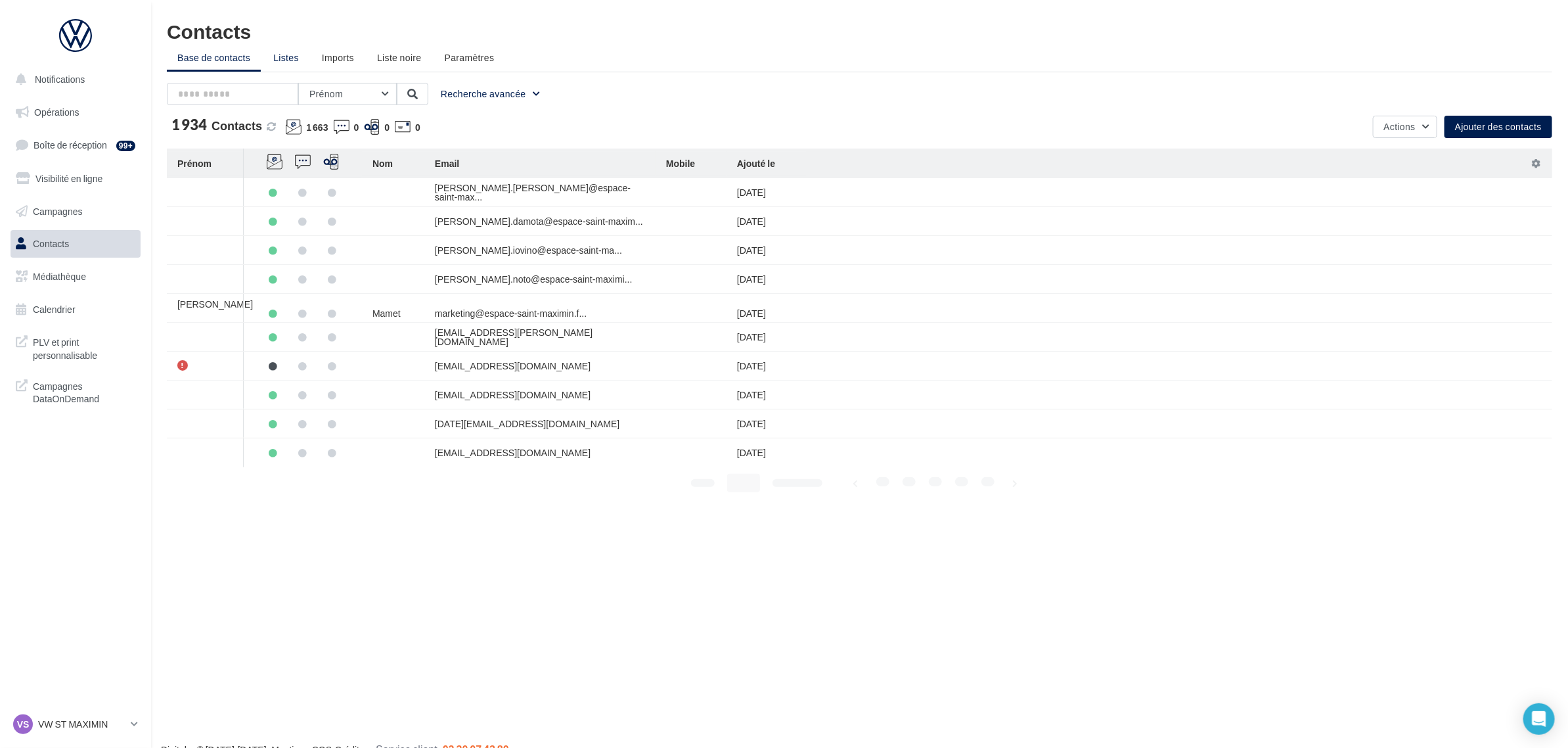
click at [287, 54] on span "Listes" at bounding box center [286, 57] width 26 height 11
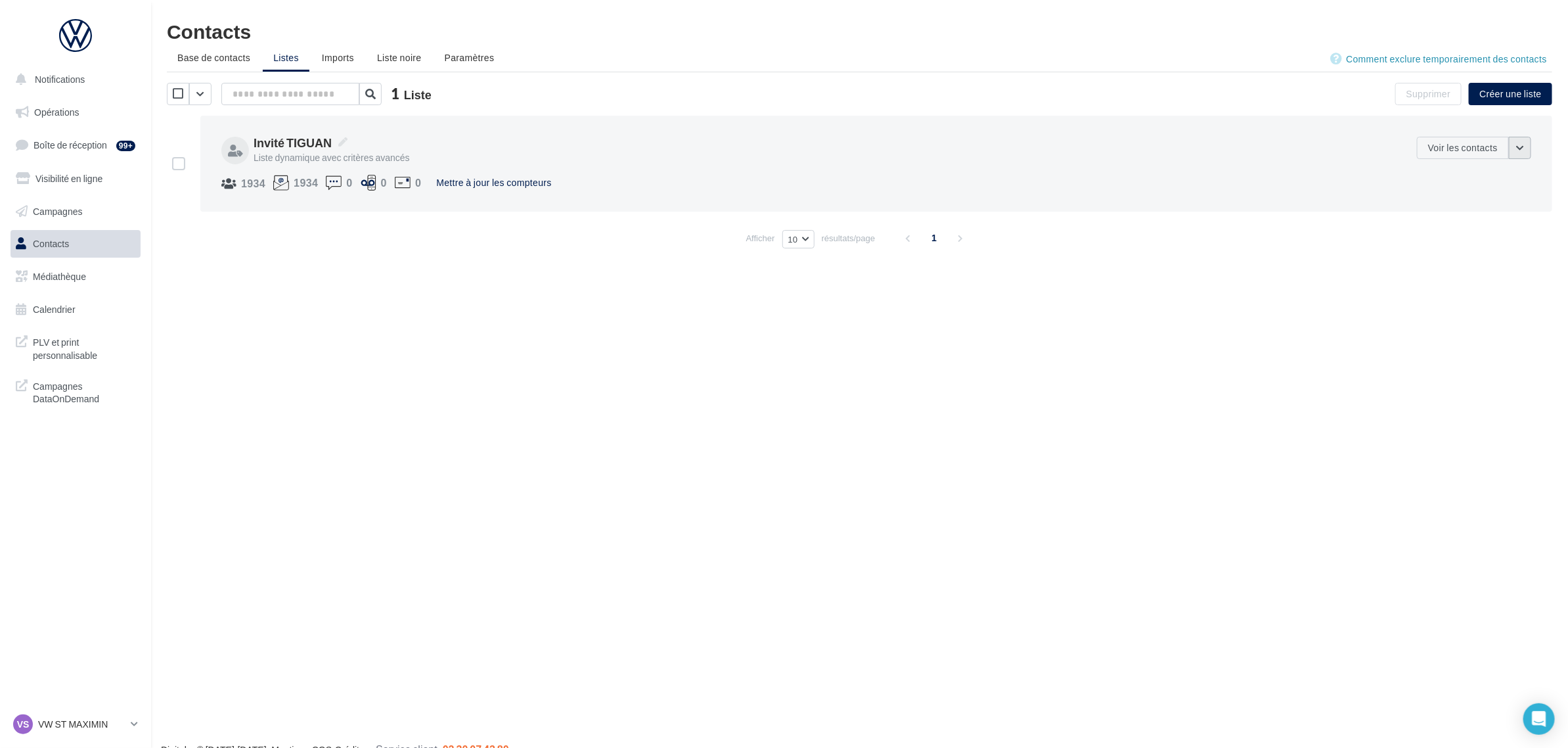
click at [1523, 151] on button "button" at bounding box center [1520, 148] width 23 height 23
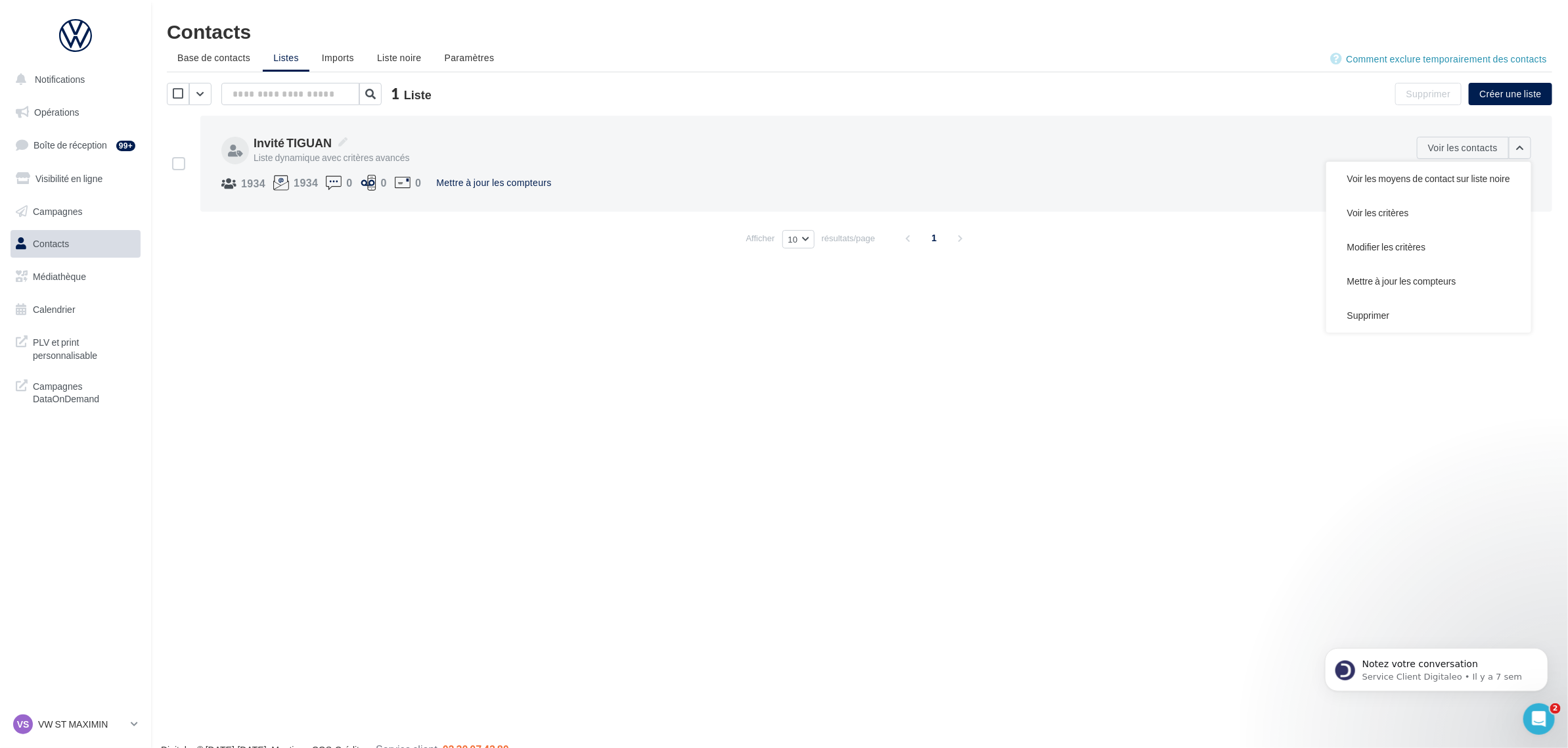
click at [472, 493] on div "Notifications Opérations Boîte de réception 99+ Visibilité en ligne Campagnes C…" at bounding box center [784, 395] width 1568 height 748
click at [54, 720] on p "VW ST MAXIMIN" at bounding box center [82, 724] width 88 height 13
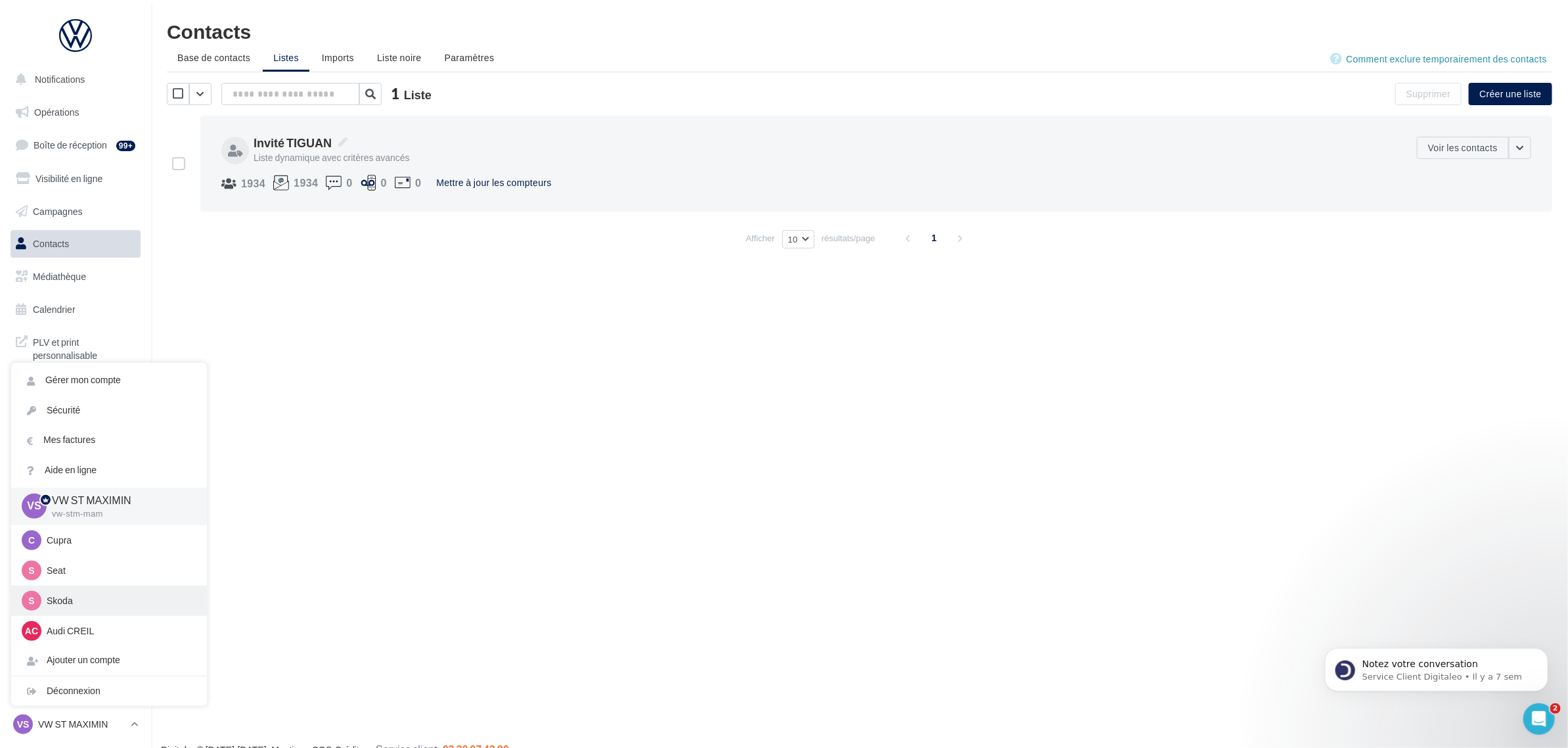
scroll to position [61, 0]
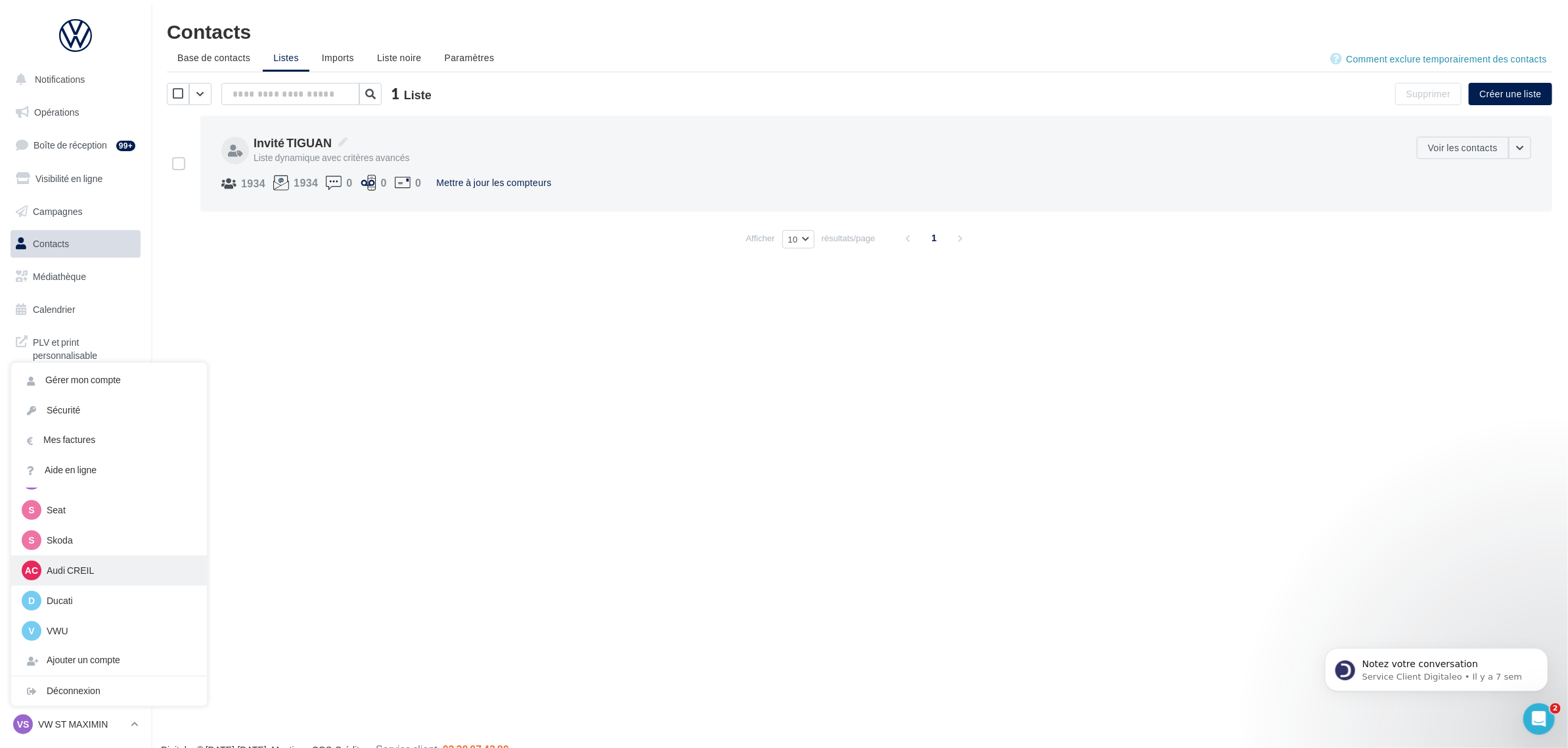
click at [113, 566] on p "Audi CREIL" at bounding box center [119, 570] width 144 height 13
